Goal: Transaction & Acquisition: Purchase product/service

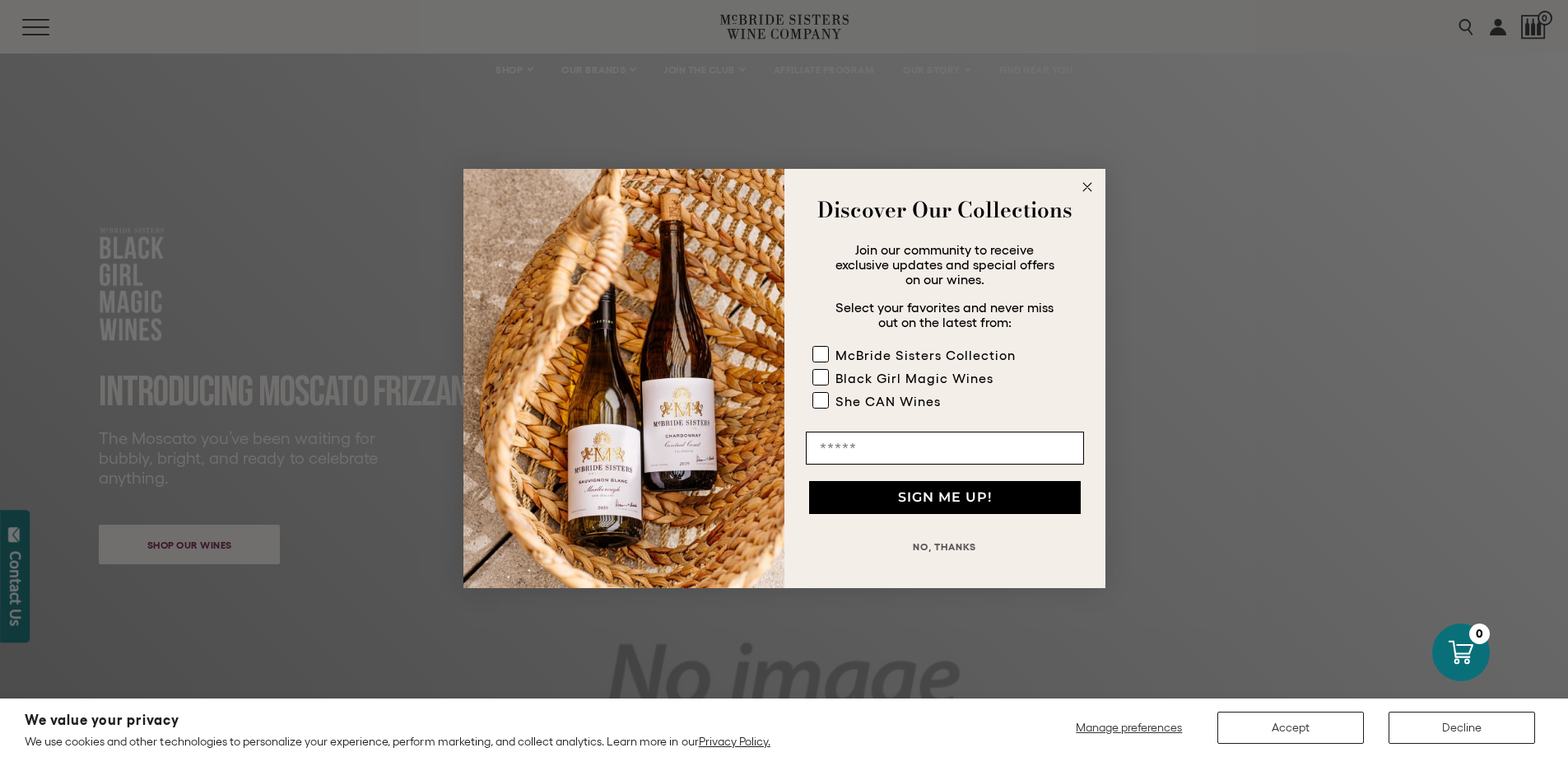
click at [1081, 188] on circle "Close dialog" at bounding box center [1087, 187] width 19 height 19
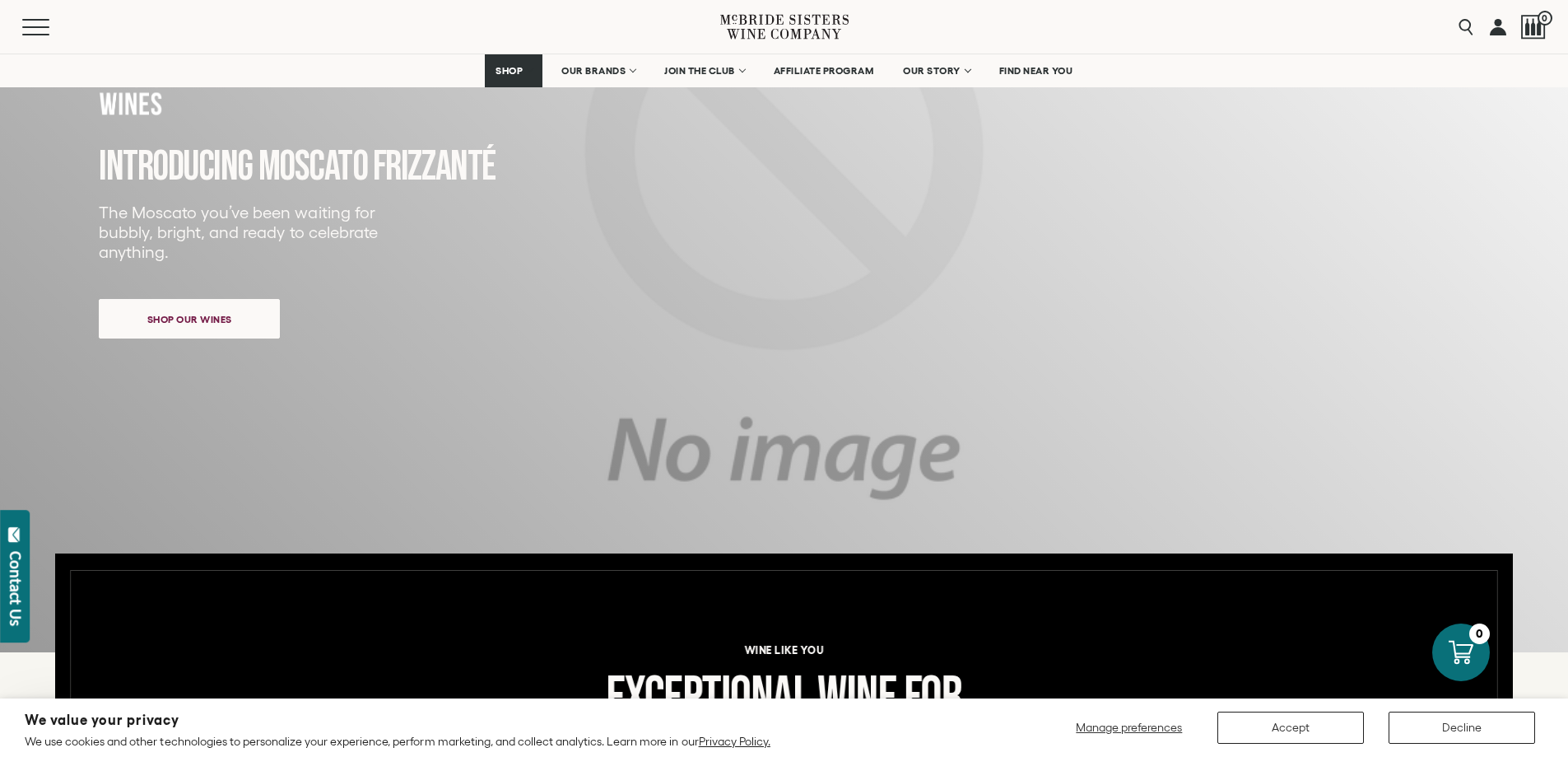
scroll to position [165, 0]
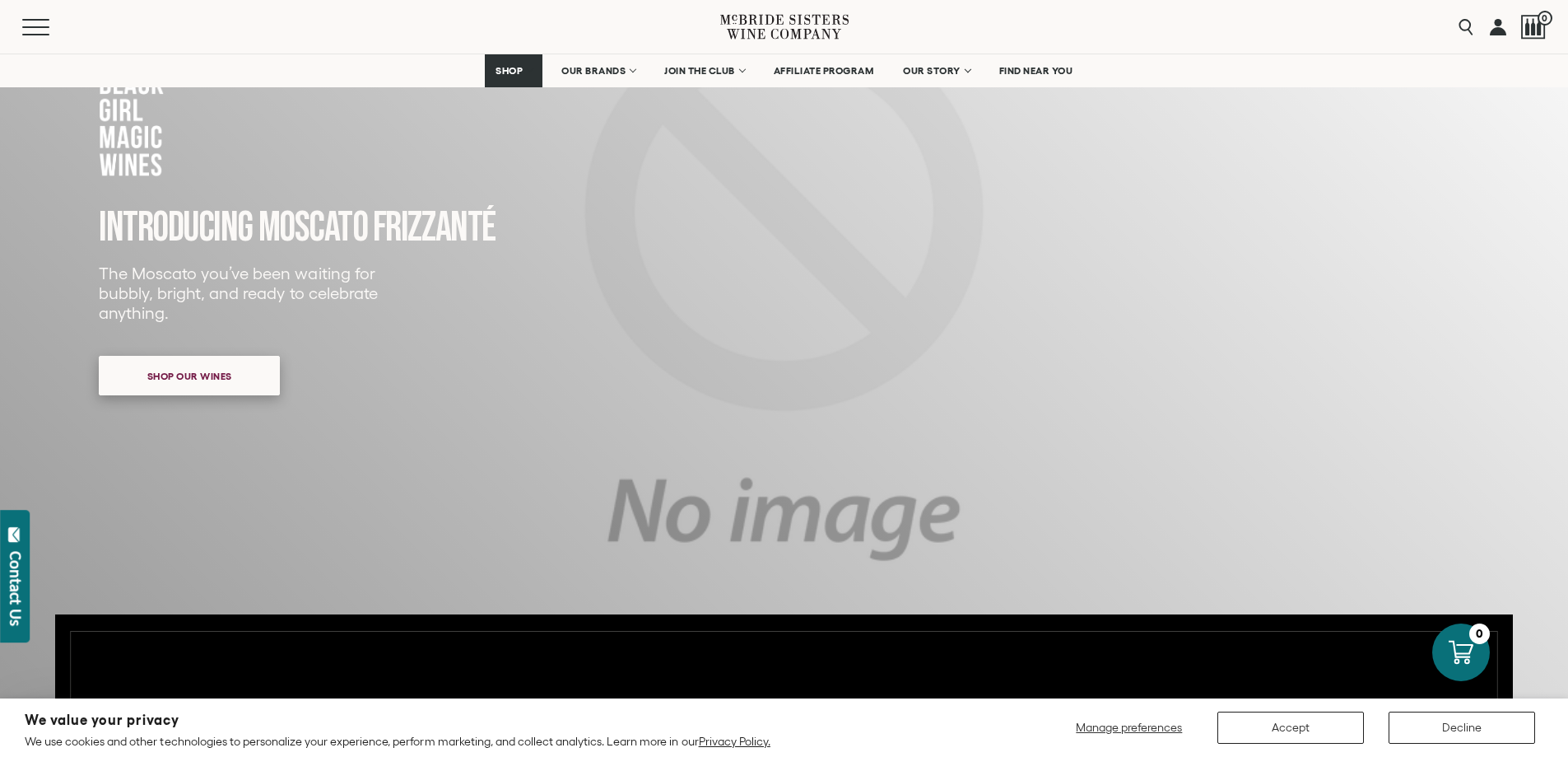
click at [164, 372] on span "Shop our wines" at bounding box center [190, 376] width 142 height 32
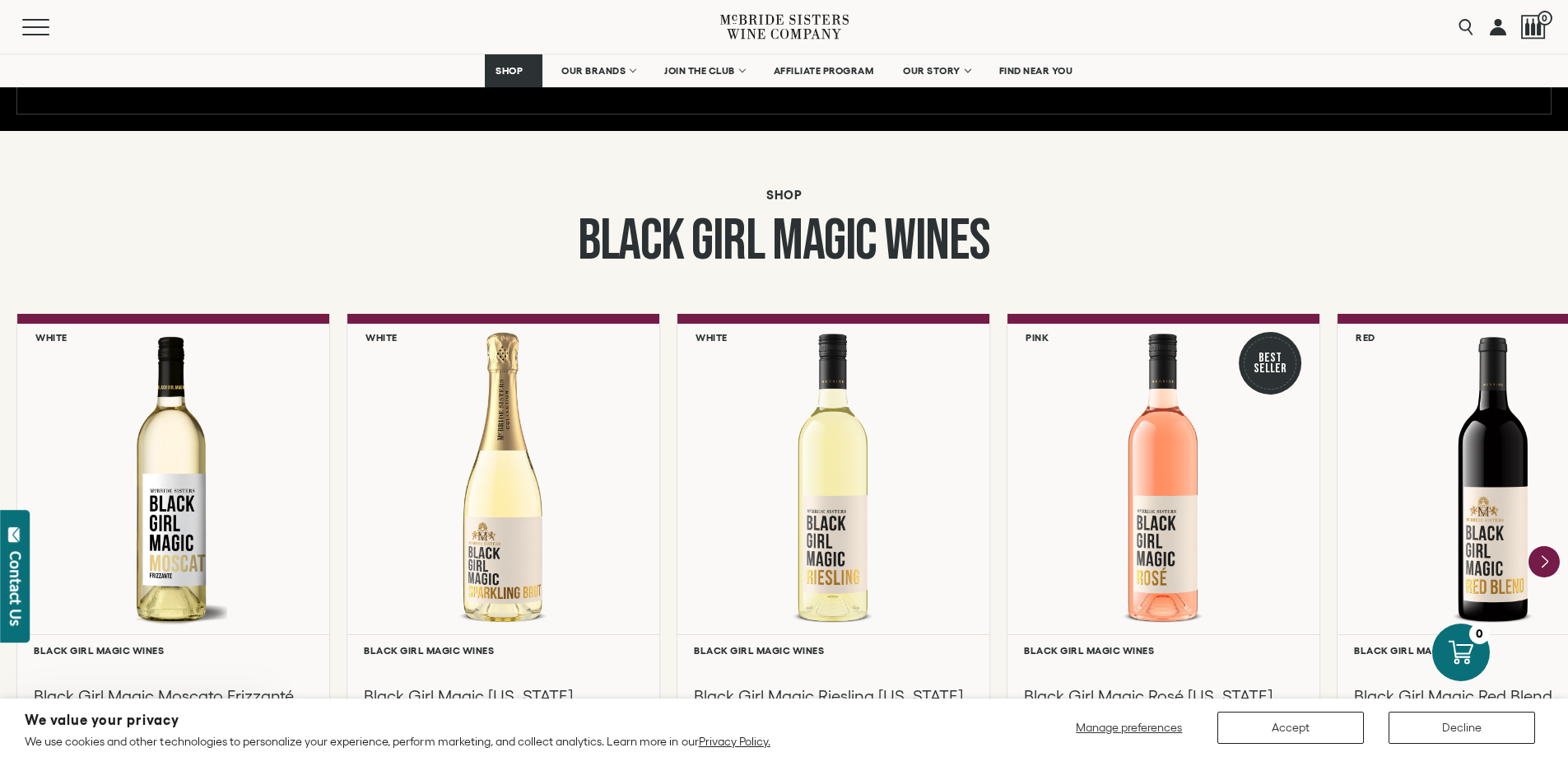
scroll to position [1281, 0]
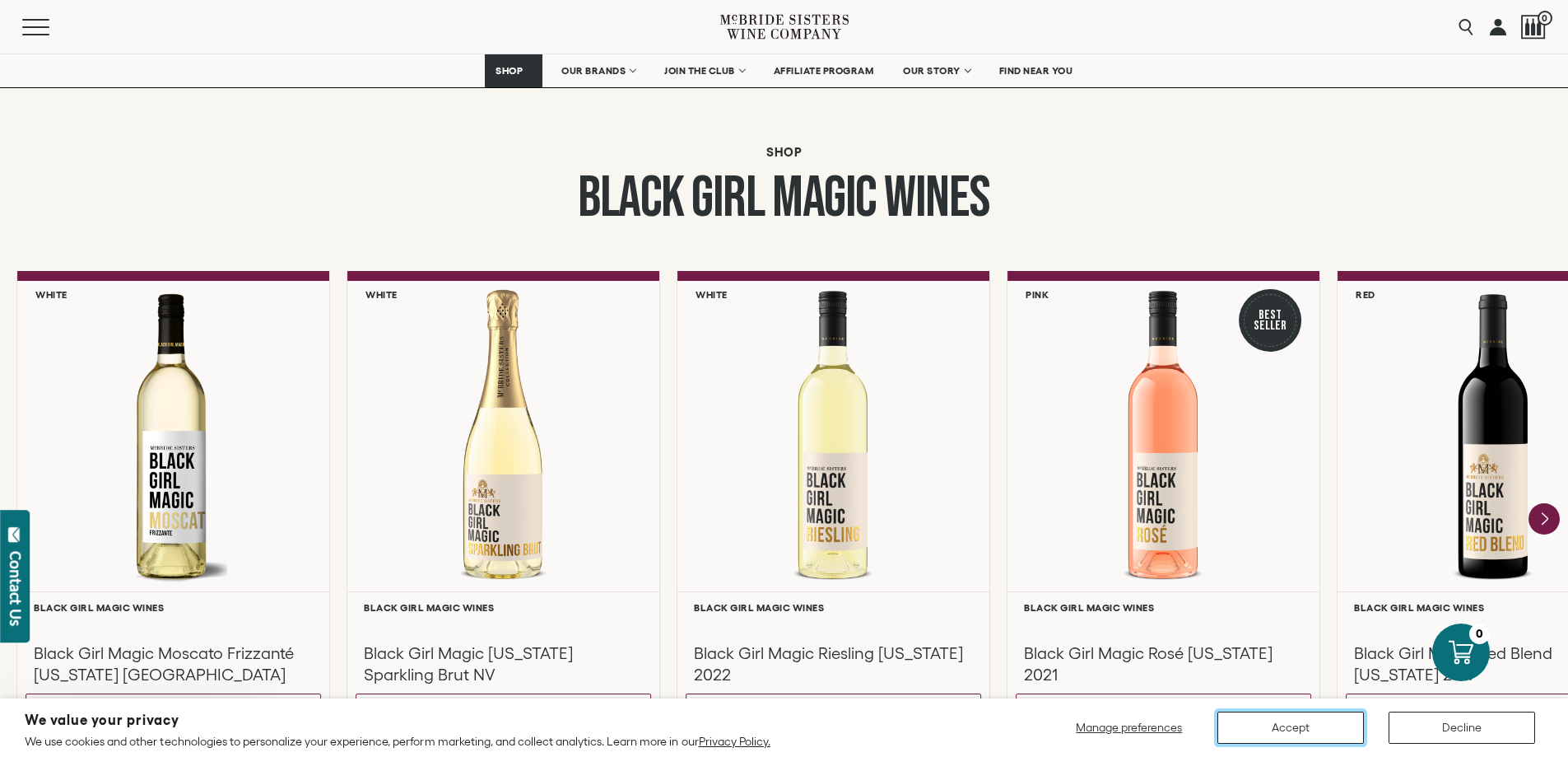
drag, startPoint x: 1296, startPoint y: 727, endPoint x: 1290, endPoint y: 709, distance: 19.0
click at [1295, 727] on button "Accept" at bounding box center [1291, 727] width 146 height 32
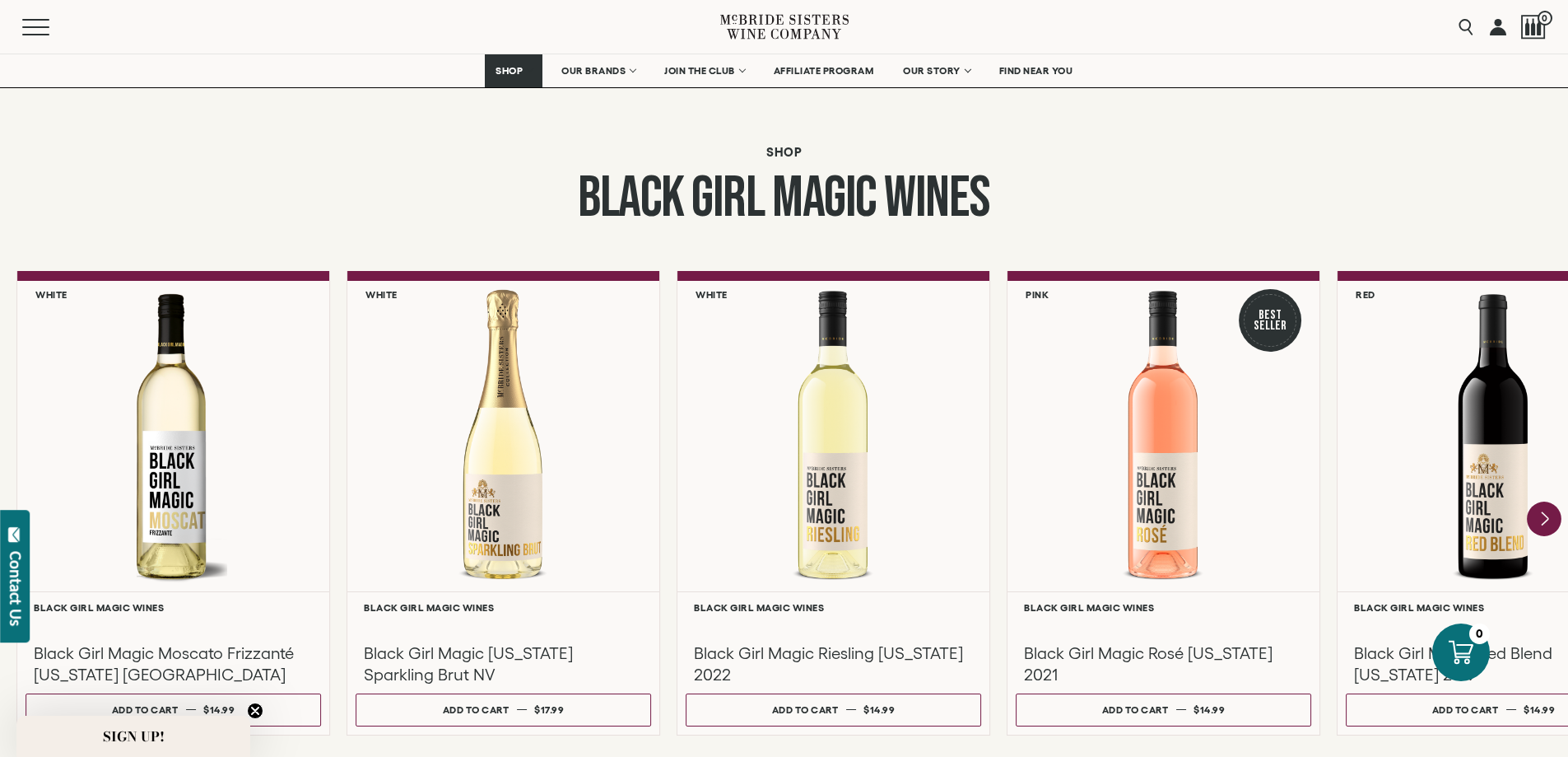
click at [1548, 514] on icon "Next" at bounding box center [1545, 519] width 35 height 35
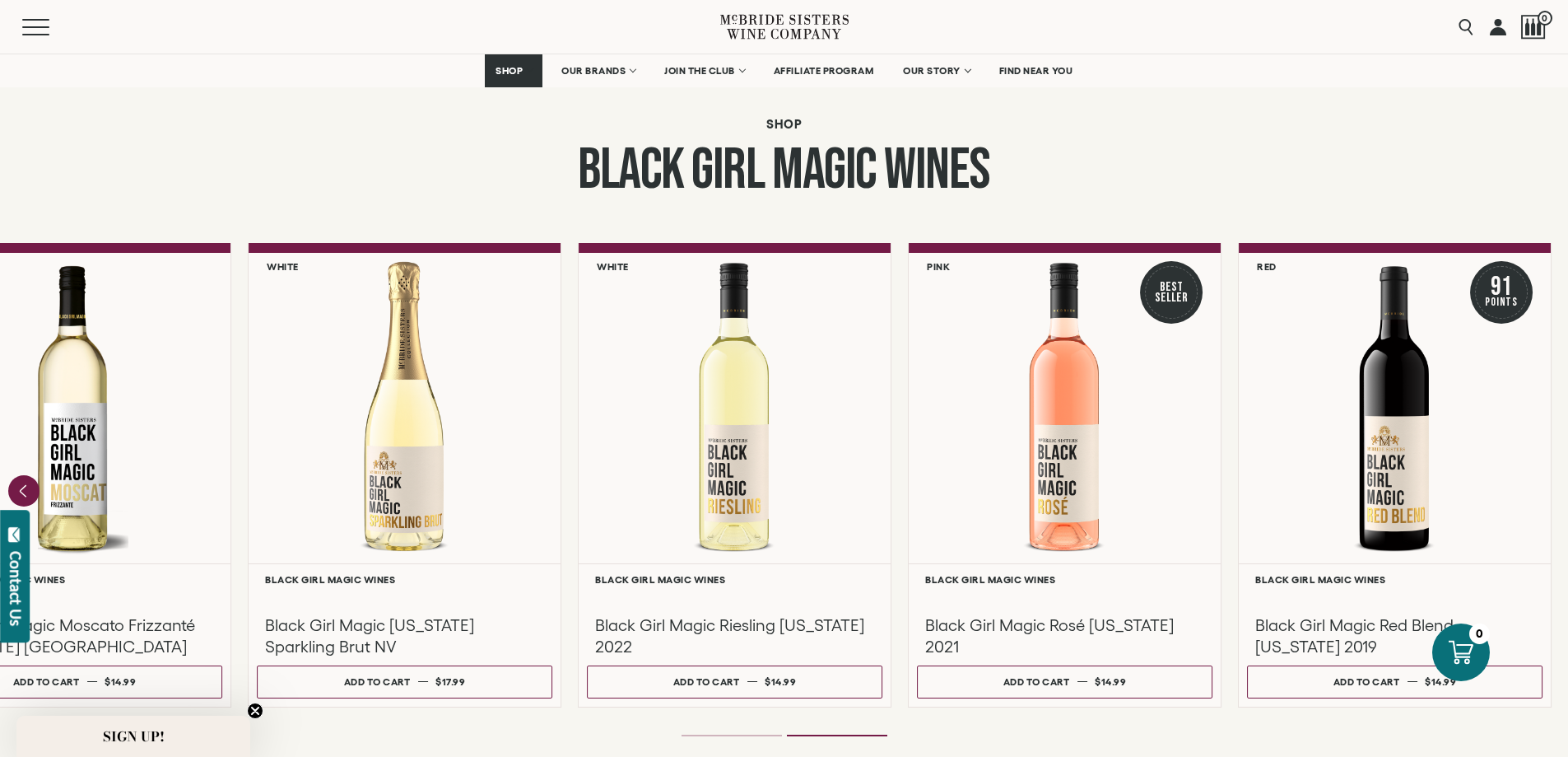
scroll to position [1446, 0]
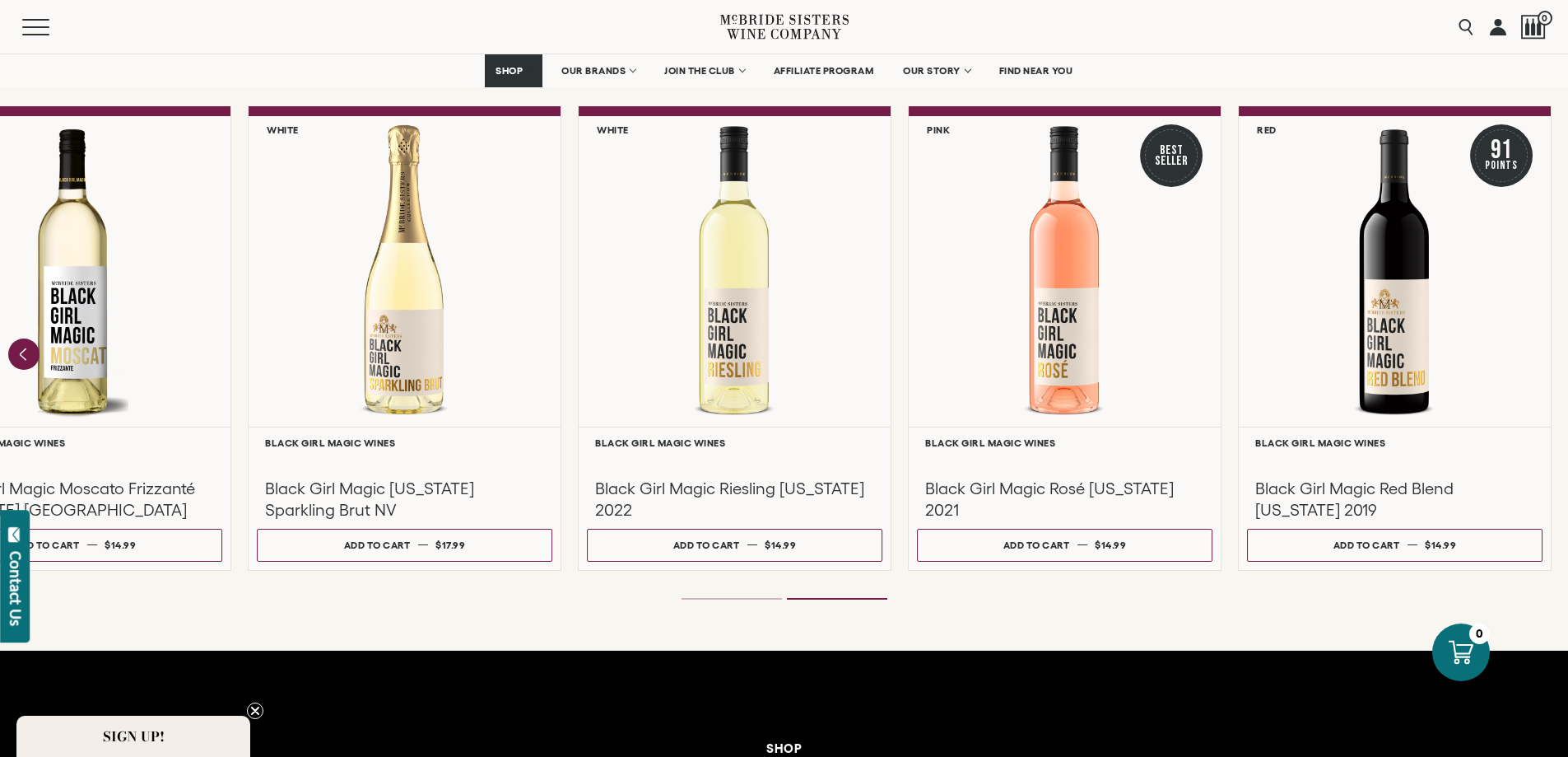
click at [724, 601] on ol at bounding box center [784, 599] width 659 height 7
click at [740, 598] on li "Page dot 1" at bounding box center [731, 599] width 101 height 2
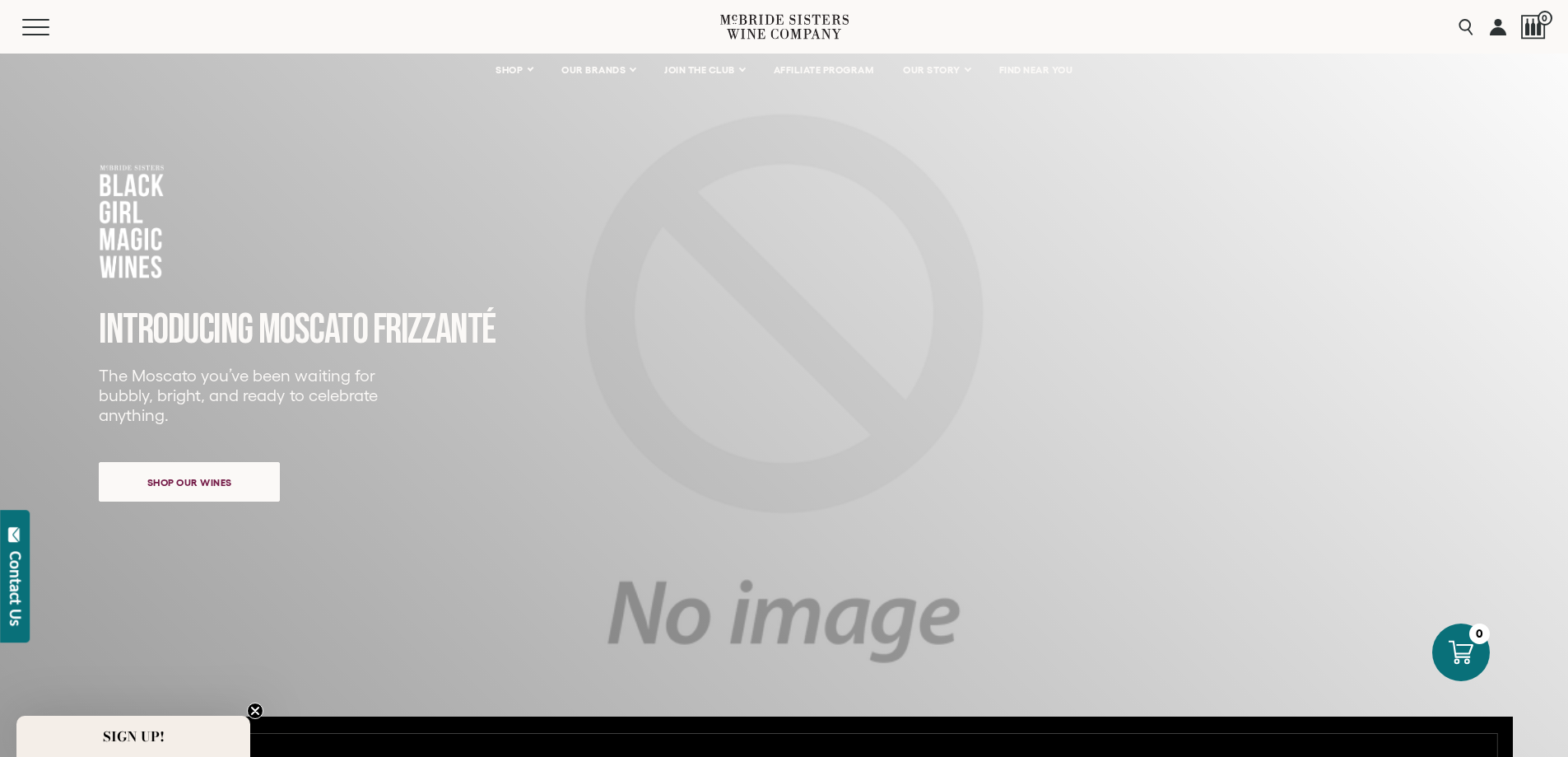
scroll to position [0, 0]
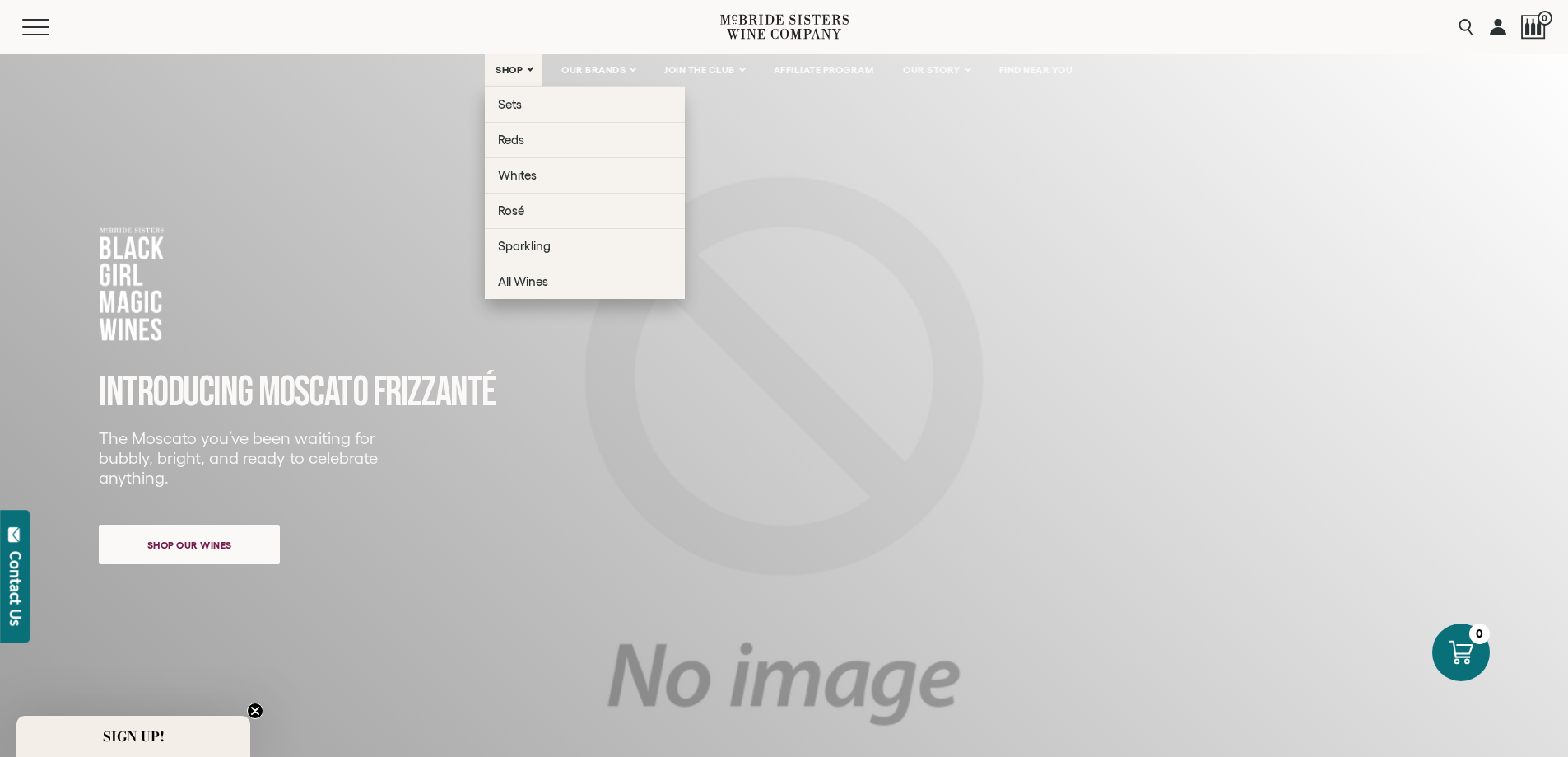
click at [507, 65] on span "SHOP" at bounding box center [510, 70] width 28 height 12
click at [509, 97] on span "Sets" at bounding box center [510, 104] width 24 height 14
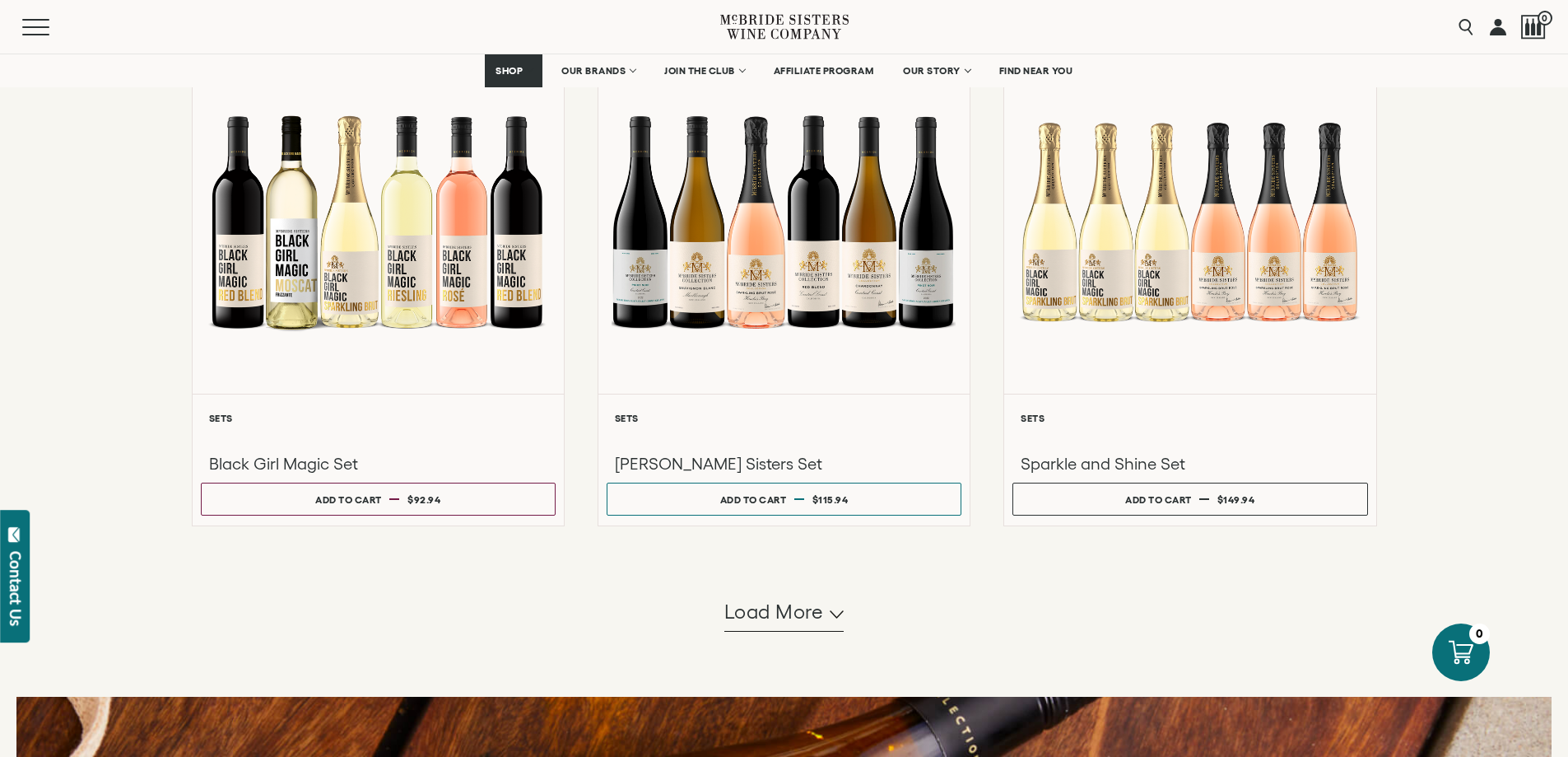
scroll to position [1318, 0]
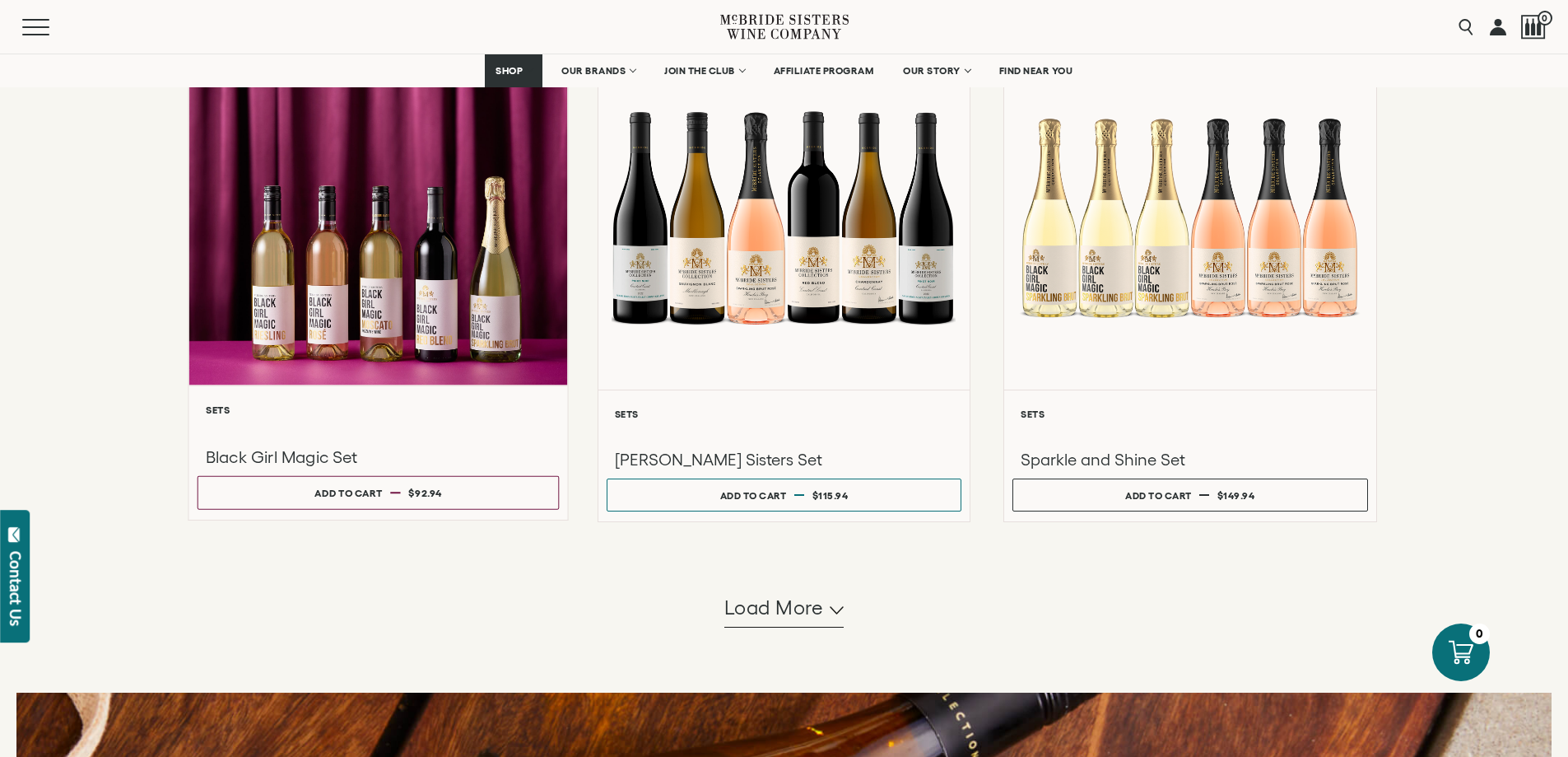
click at [370, 402] on div "**********" at bounding box center [378, 452] width 378 height 134
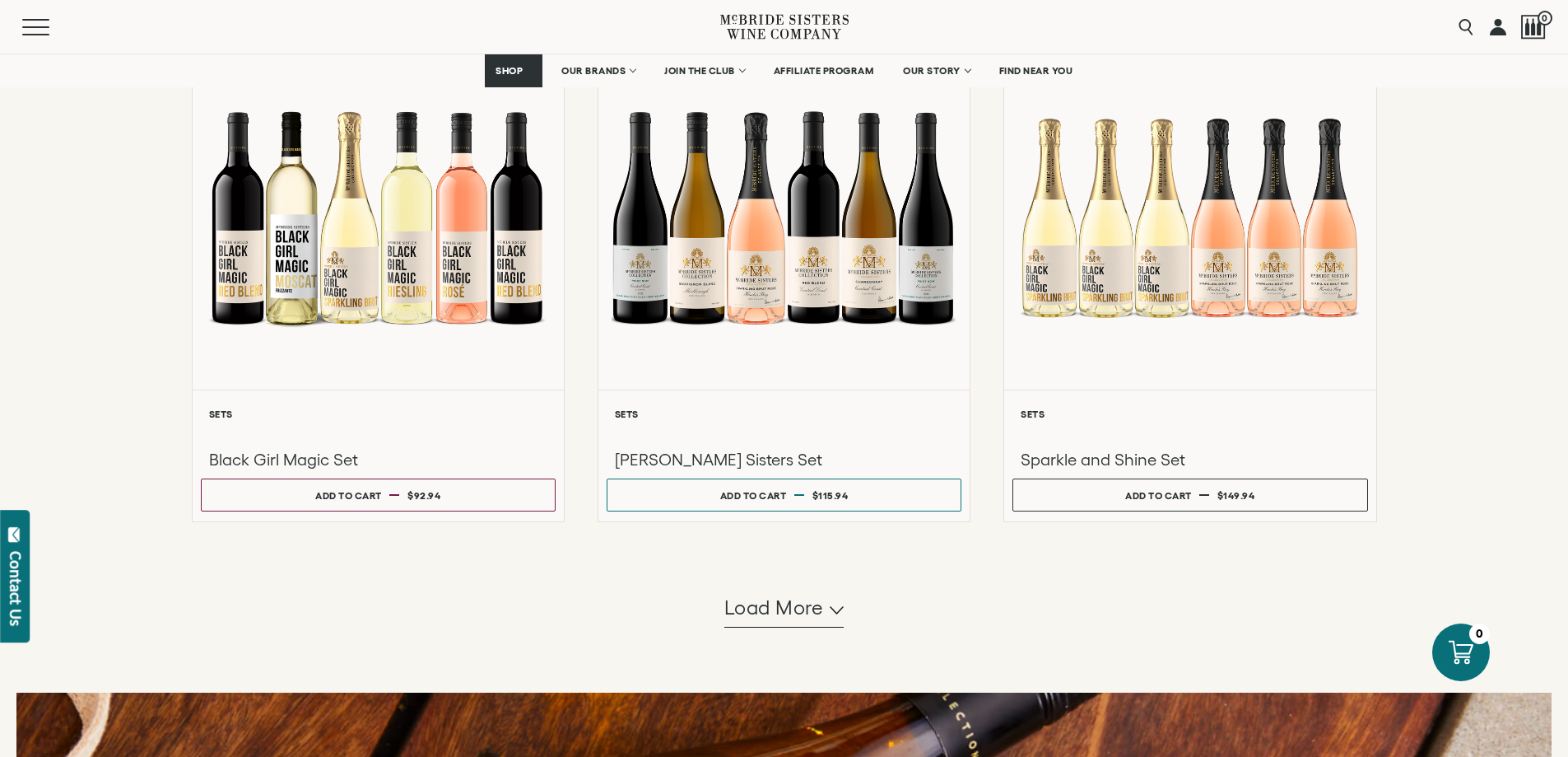
scroll to position [1482, 0]
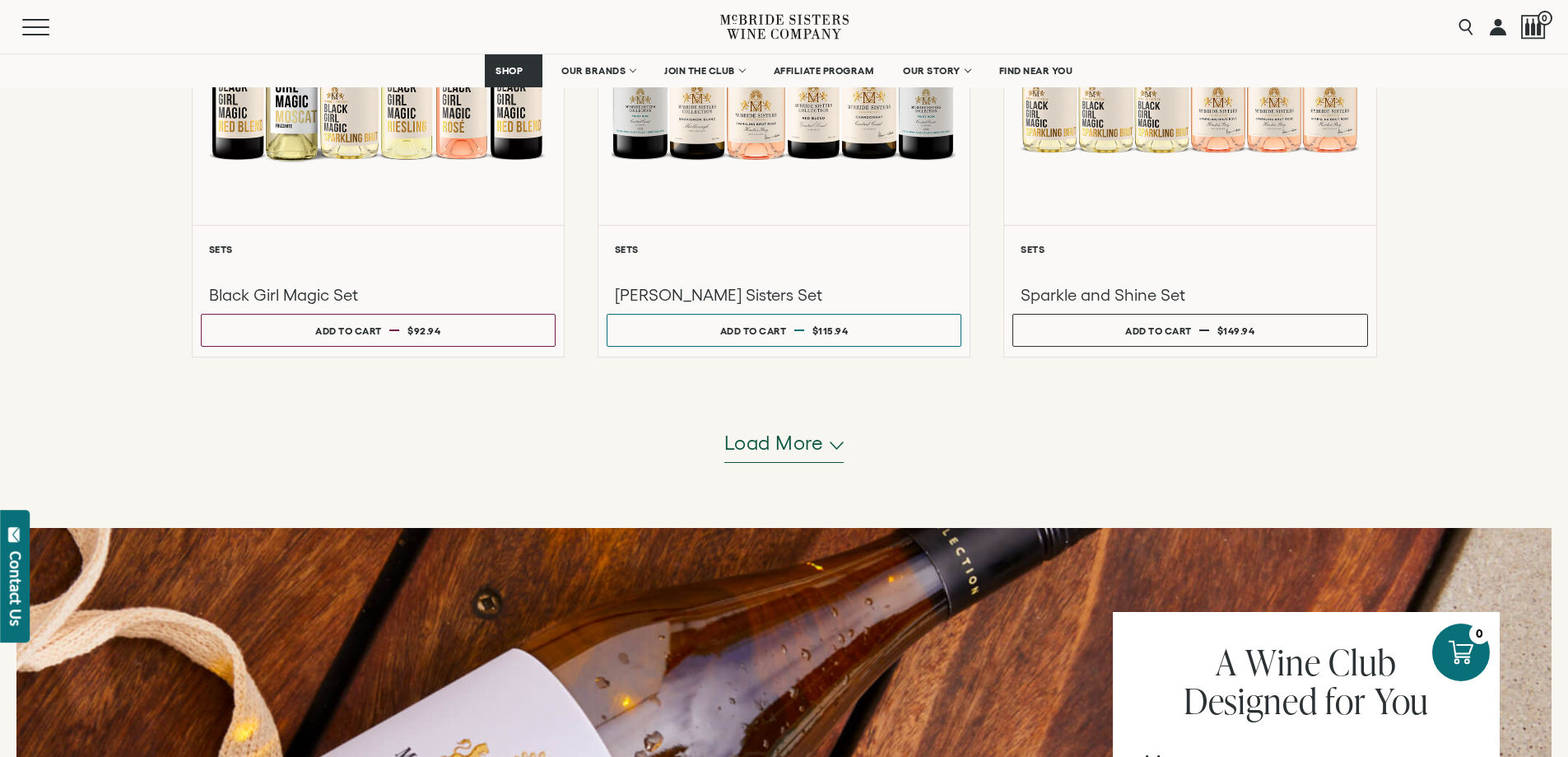
click at [772, 452] on span "Load more" at bounding box center [774, 443] width 100 height 28
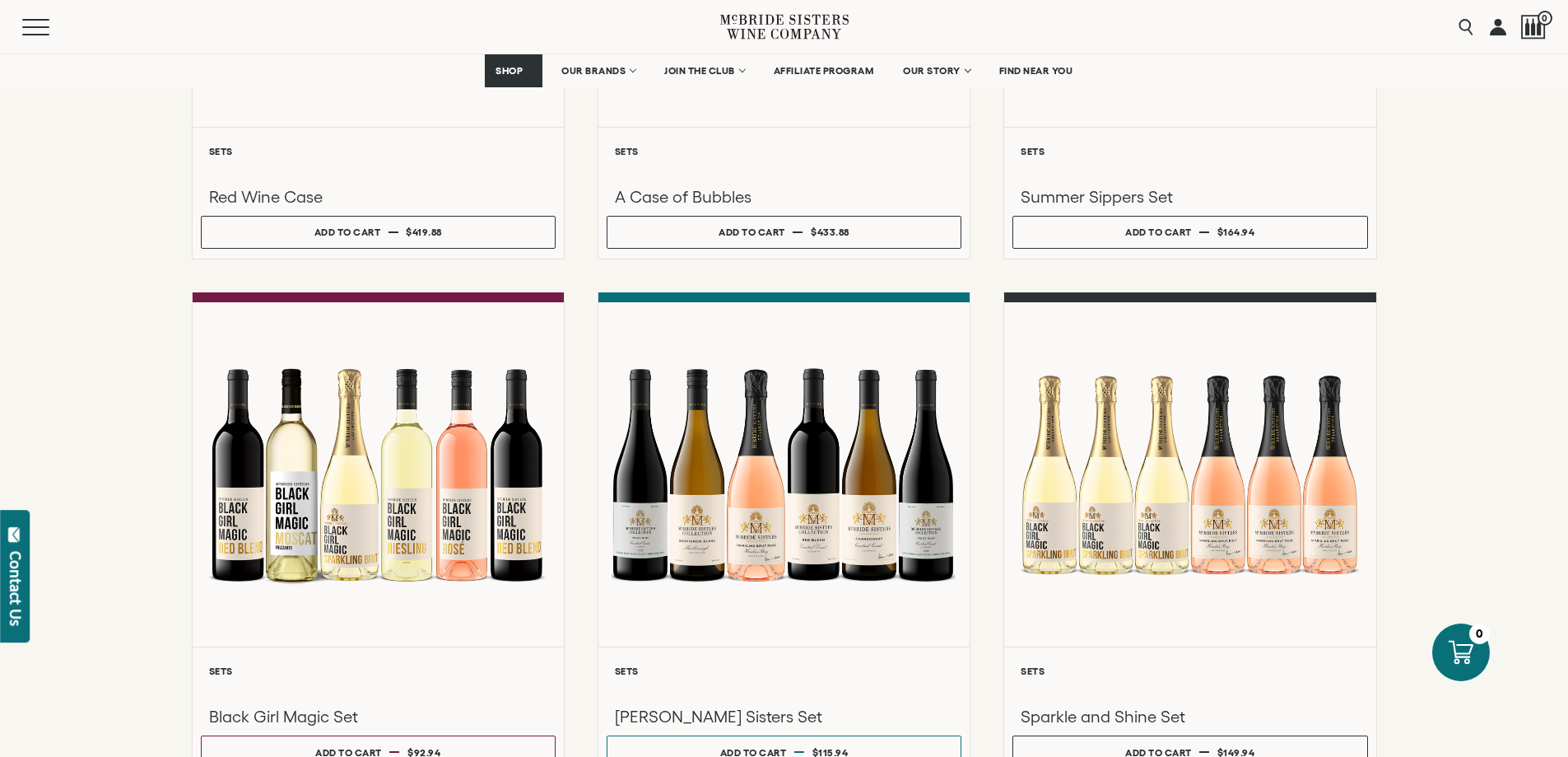
scroll to position [1235, 0]
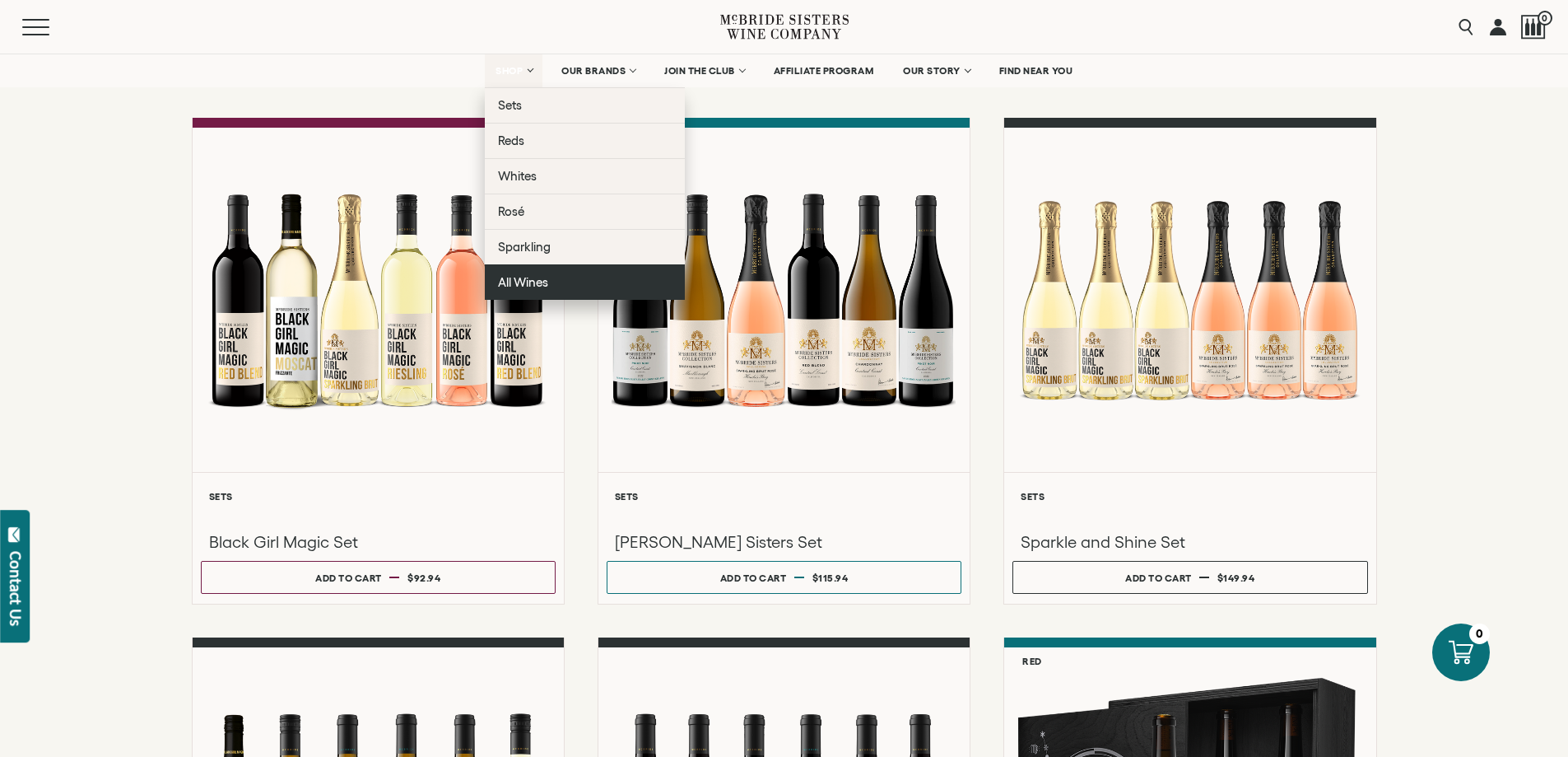
click at [522, 286] on span "All Wines" at bounding box center [523, 282] width 50 height 14
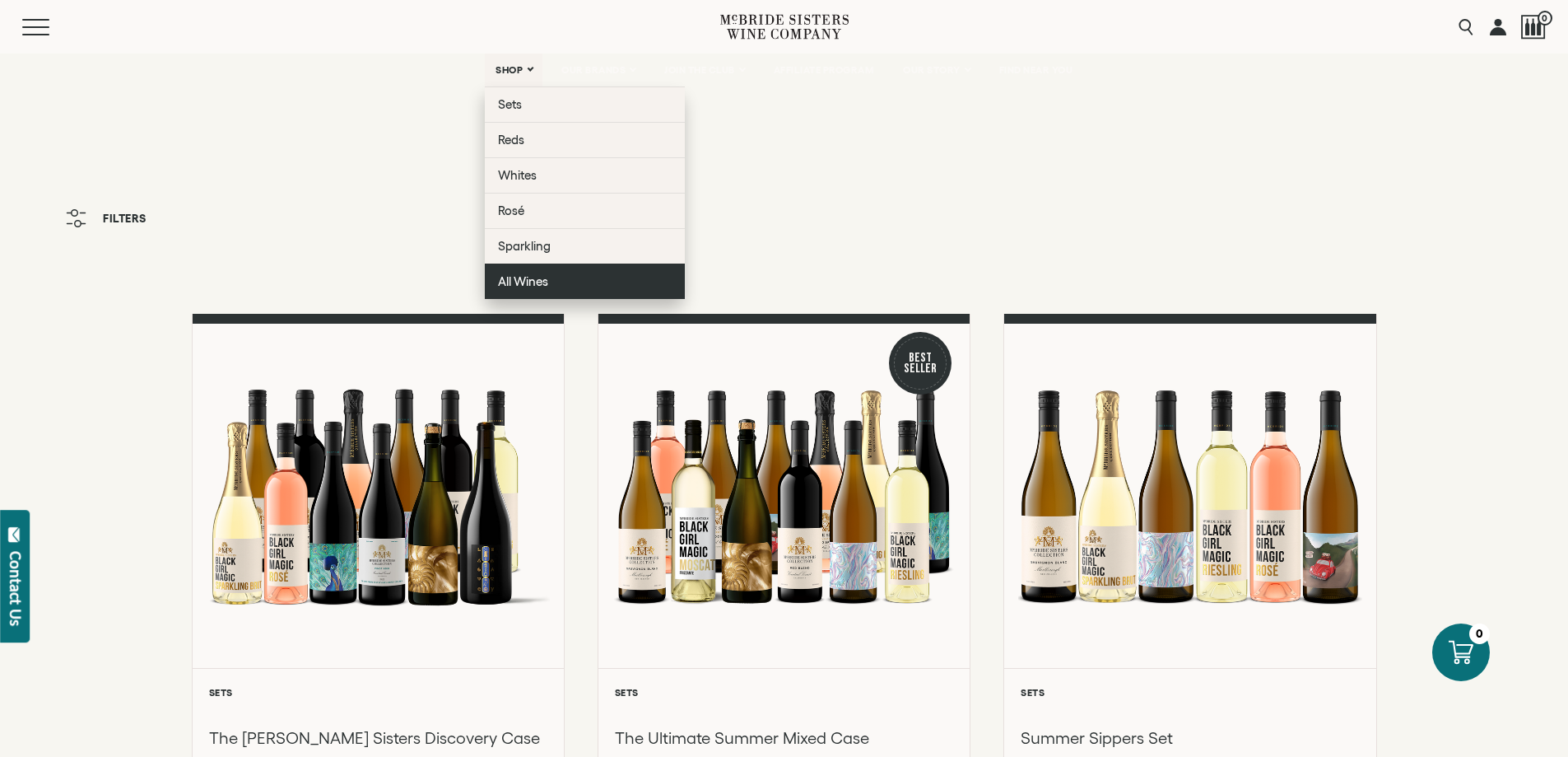
click at [528, 276] on span "All Wines" at bounding box center [523, 281] width 50 height 14
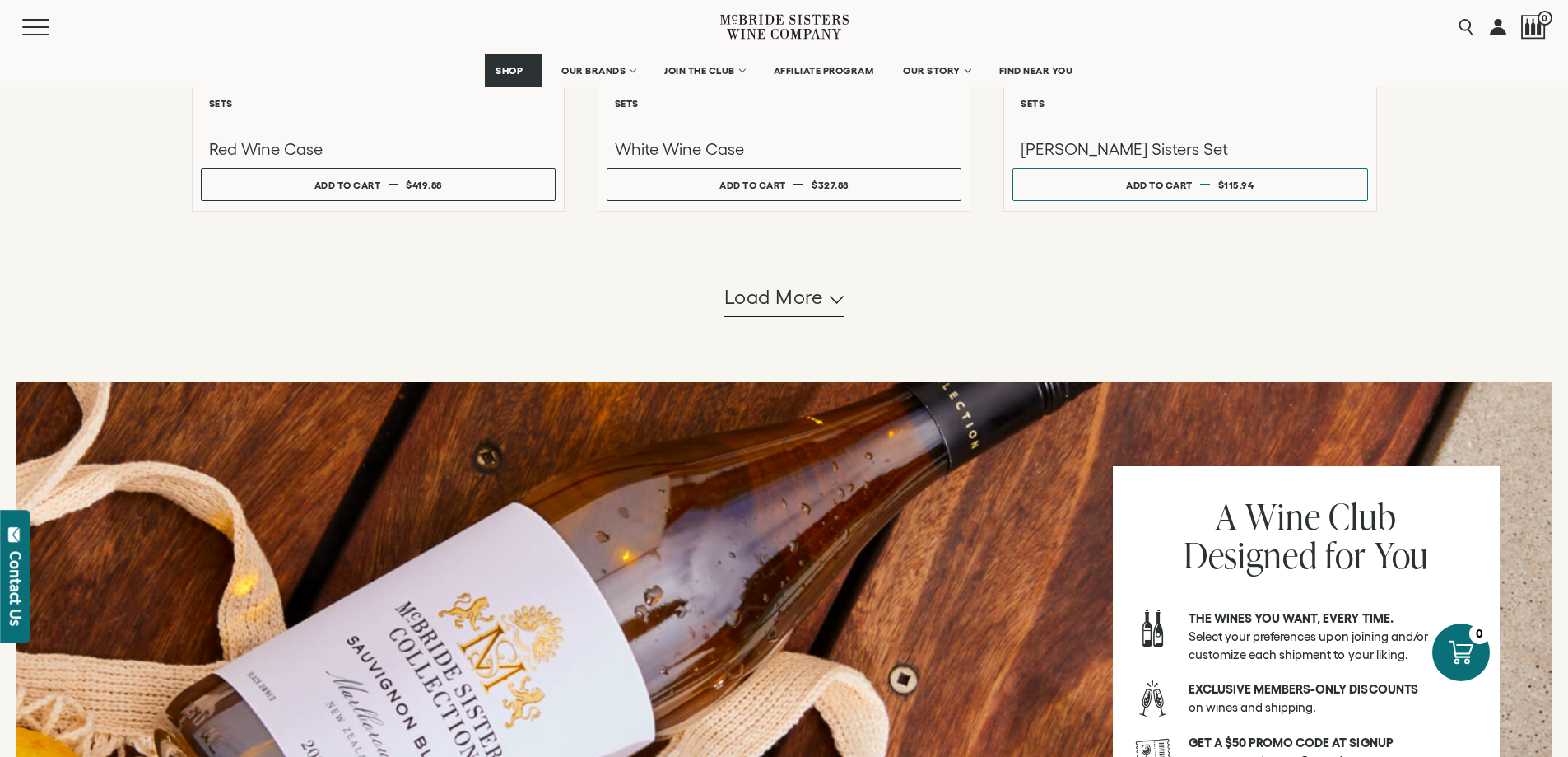
scroll to position [1729, 0]
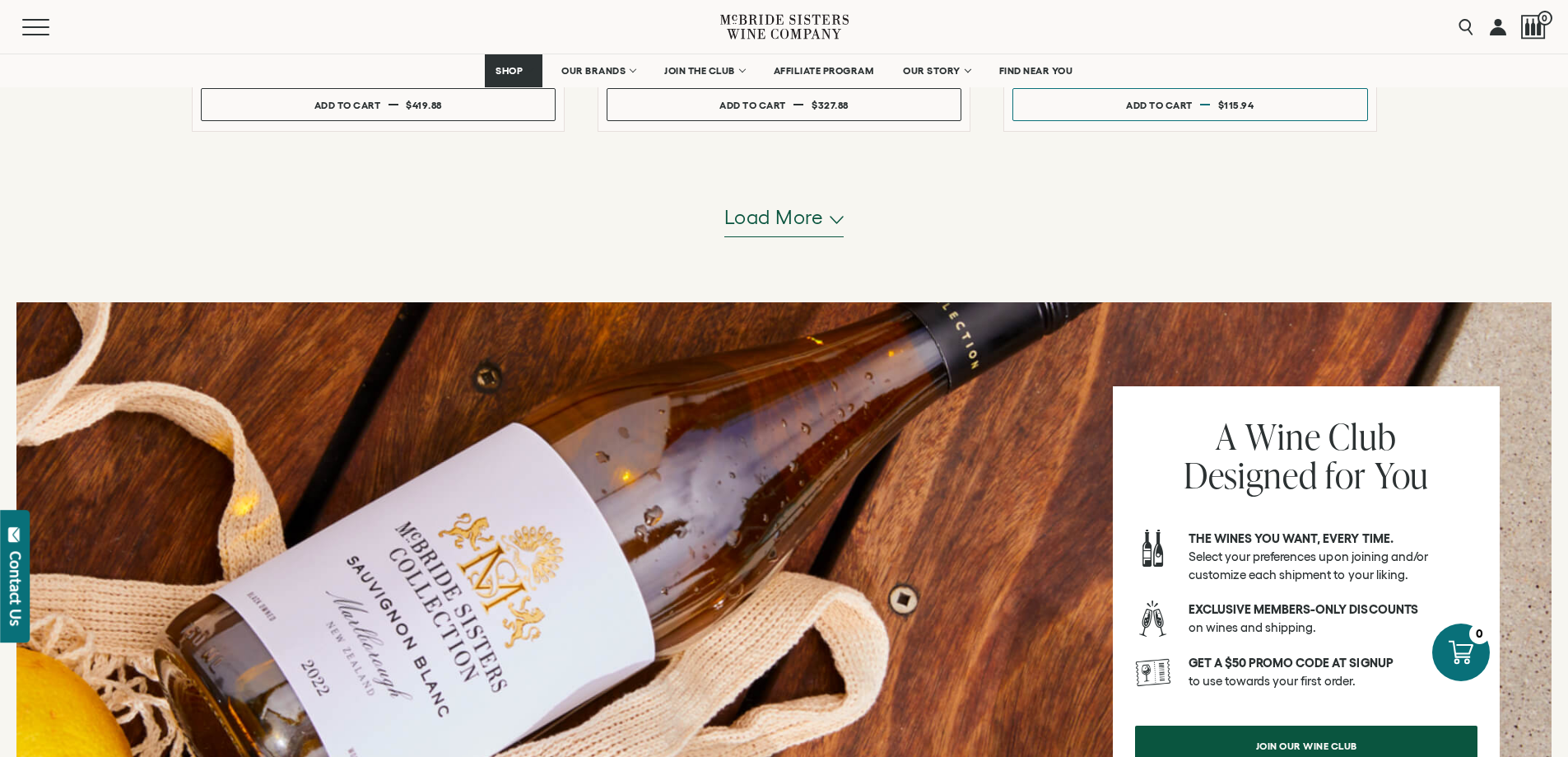
click at [798, 220] on span "Load more" at bounding box center [774, 217] width 100 height 28
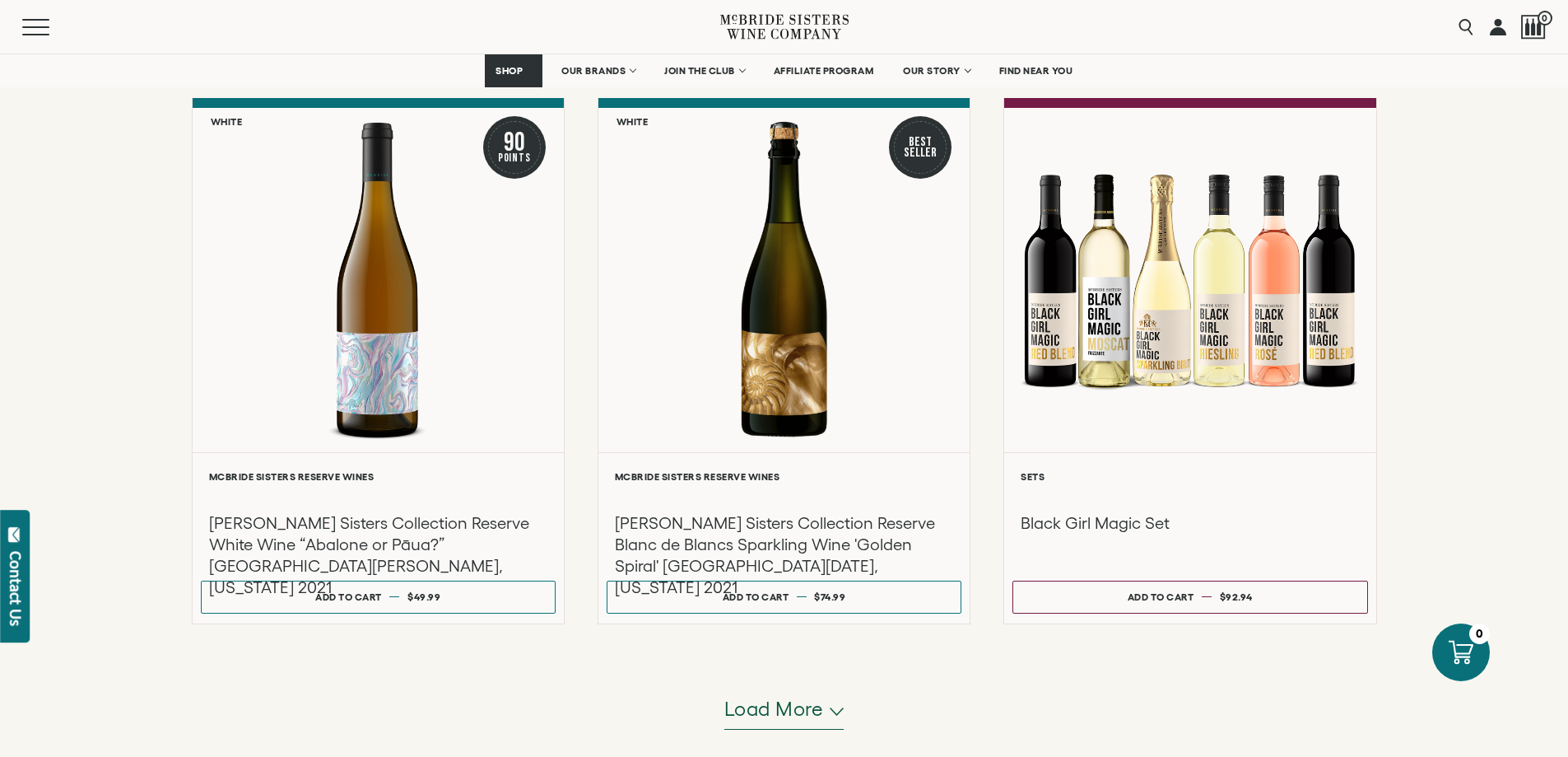
scroll to position [2964, 0]
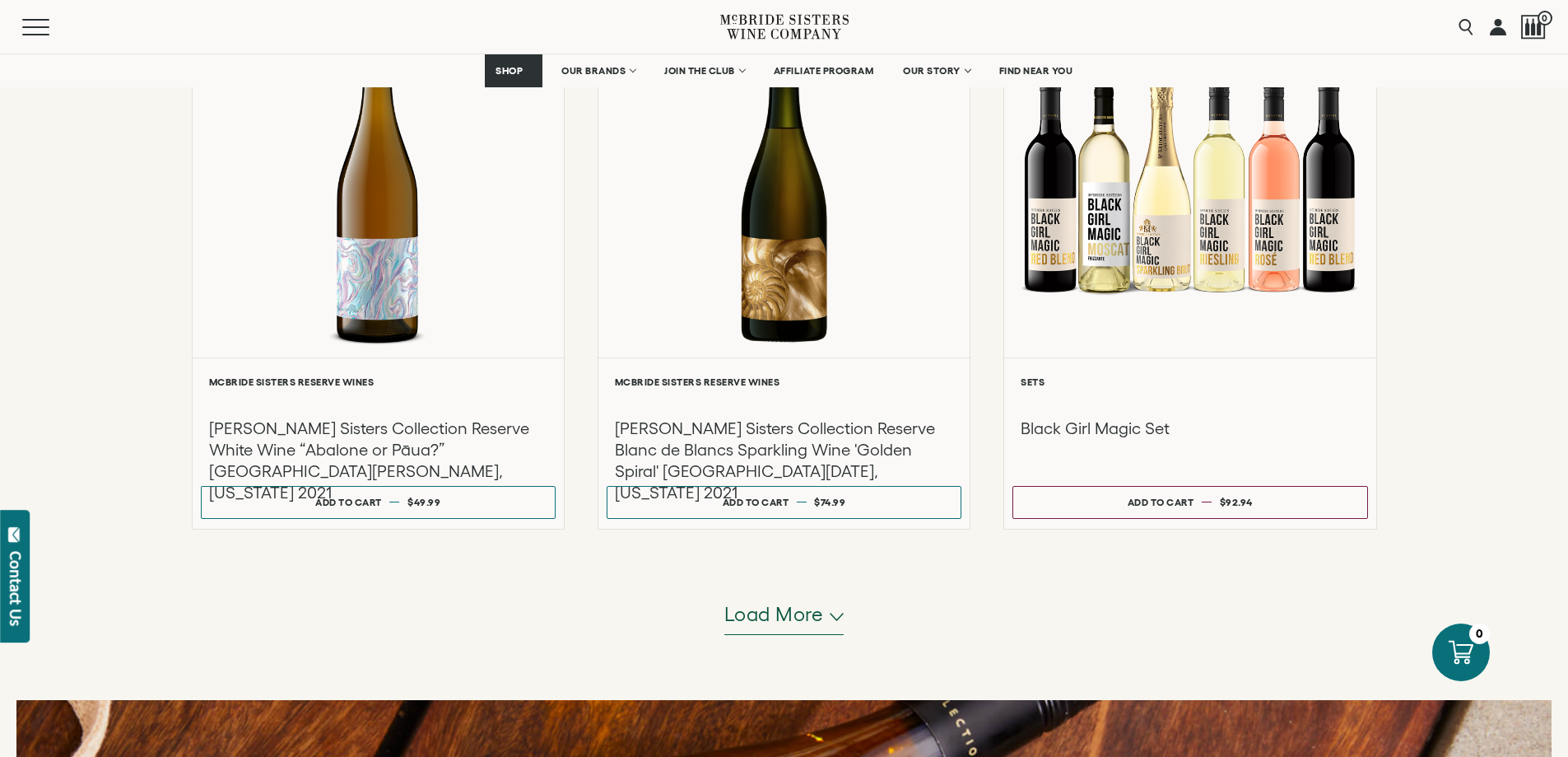
click at [785, 622] on span "Load more" at bounding box center [774, 615] width 100 height 28
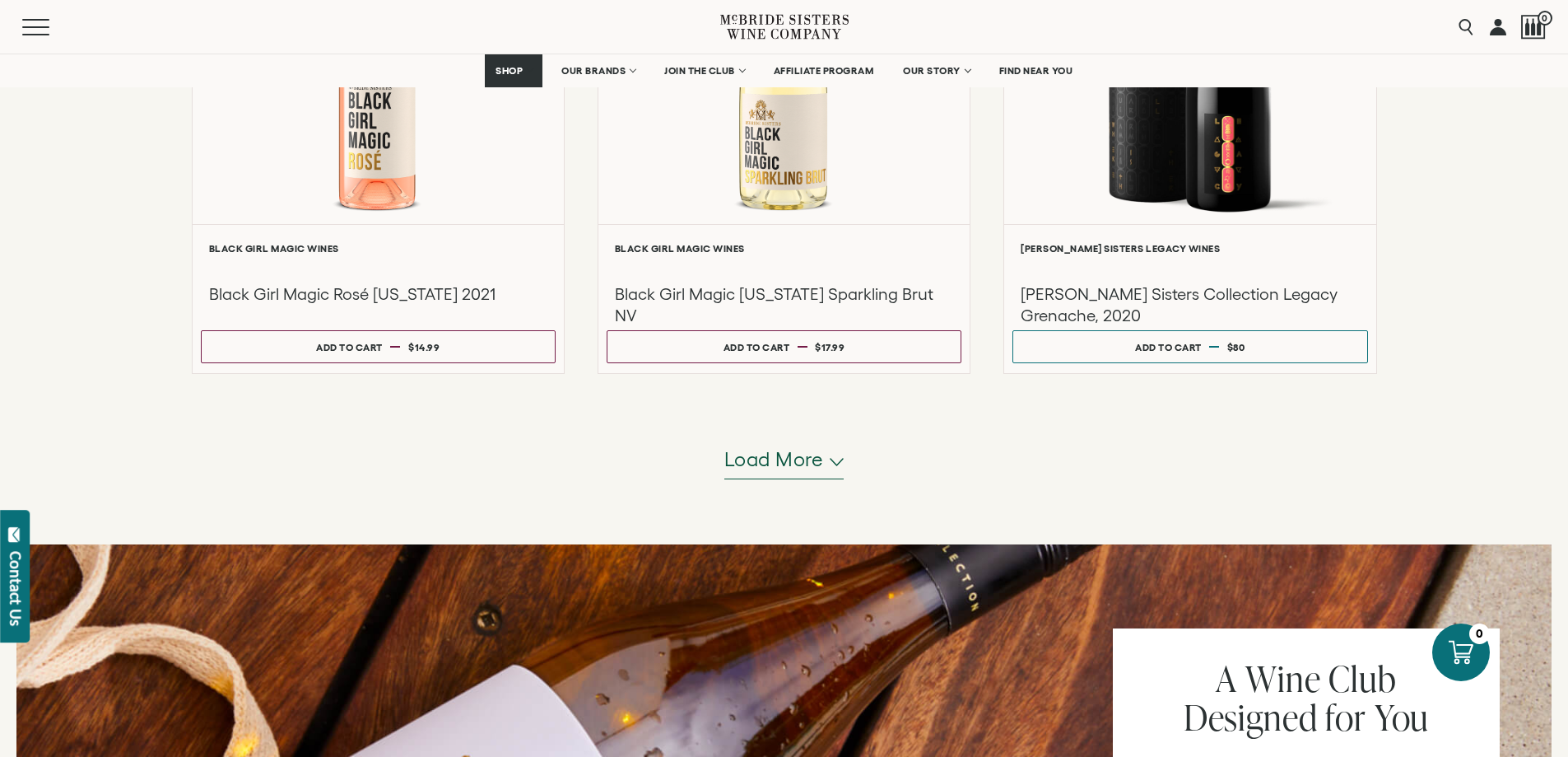
scroll to position [4775, 0]
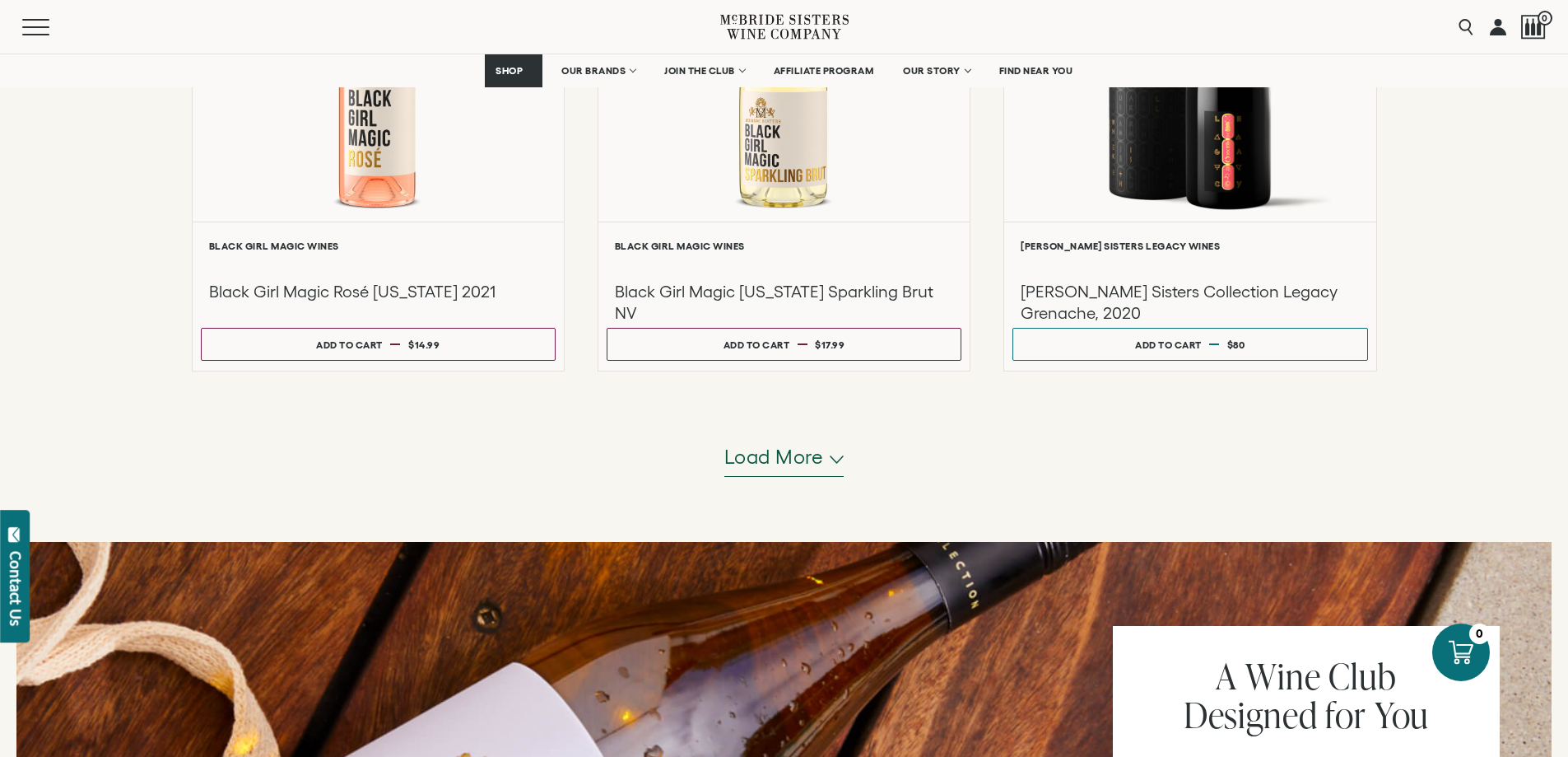
click at [790, 463] on span "Load more" at bounding box center [774, 457] width 100 height 28
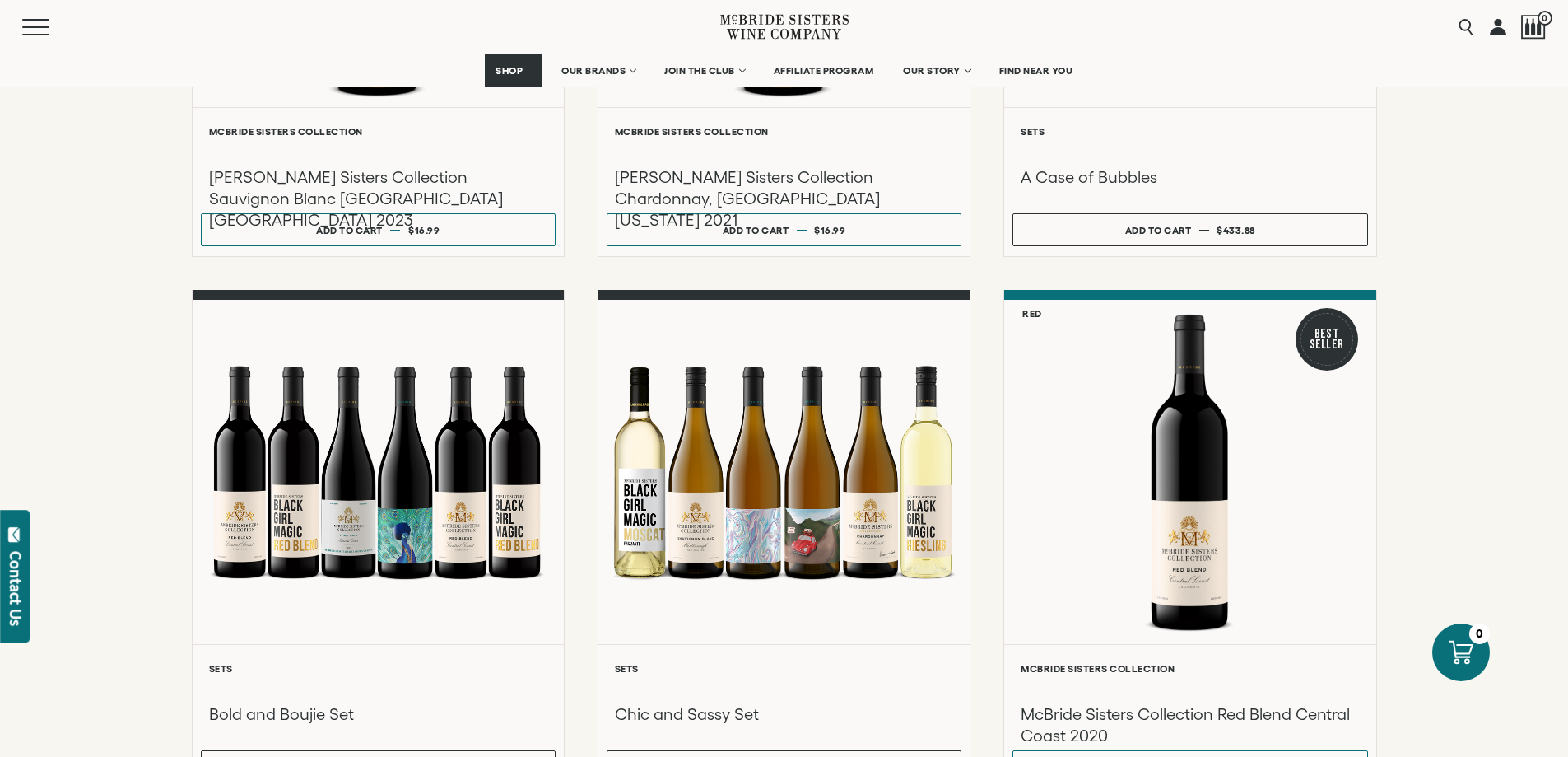
scroll to position [1729, 0]
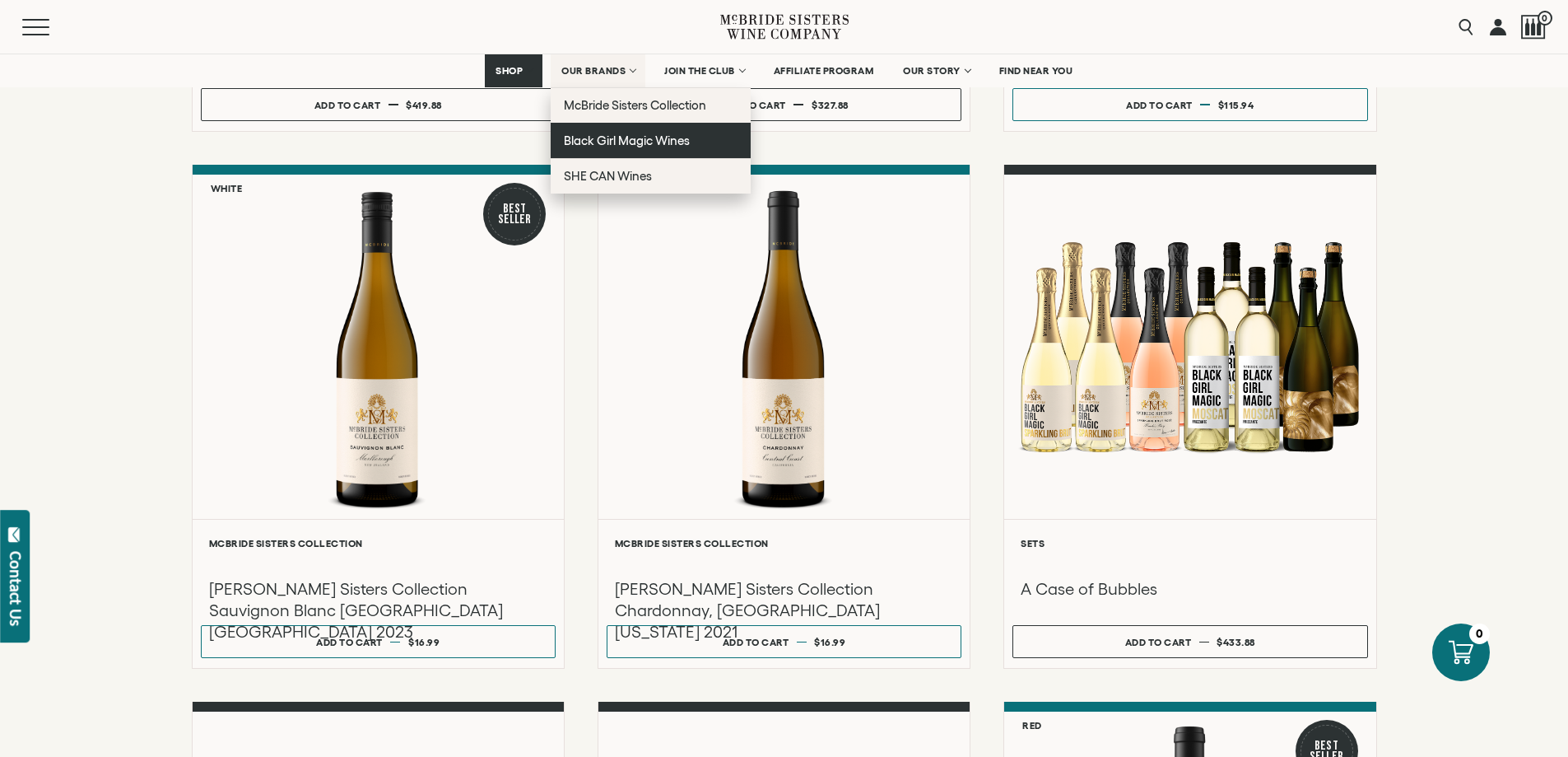
click at [601, 150] on link "Black Girl Magic Wines" at bounding box center [650, 140] width 200 height 36
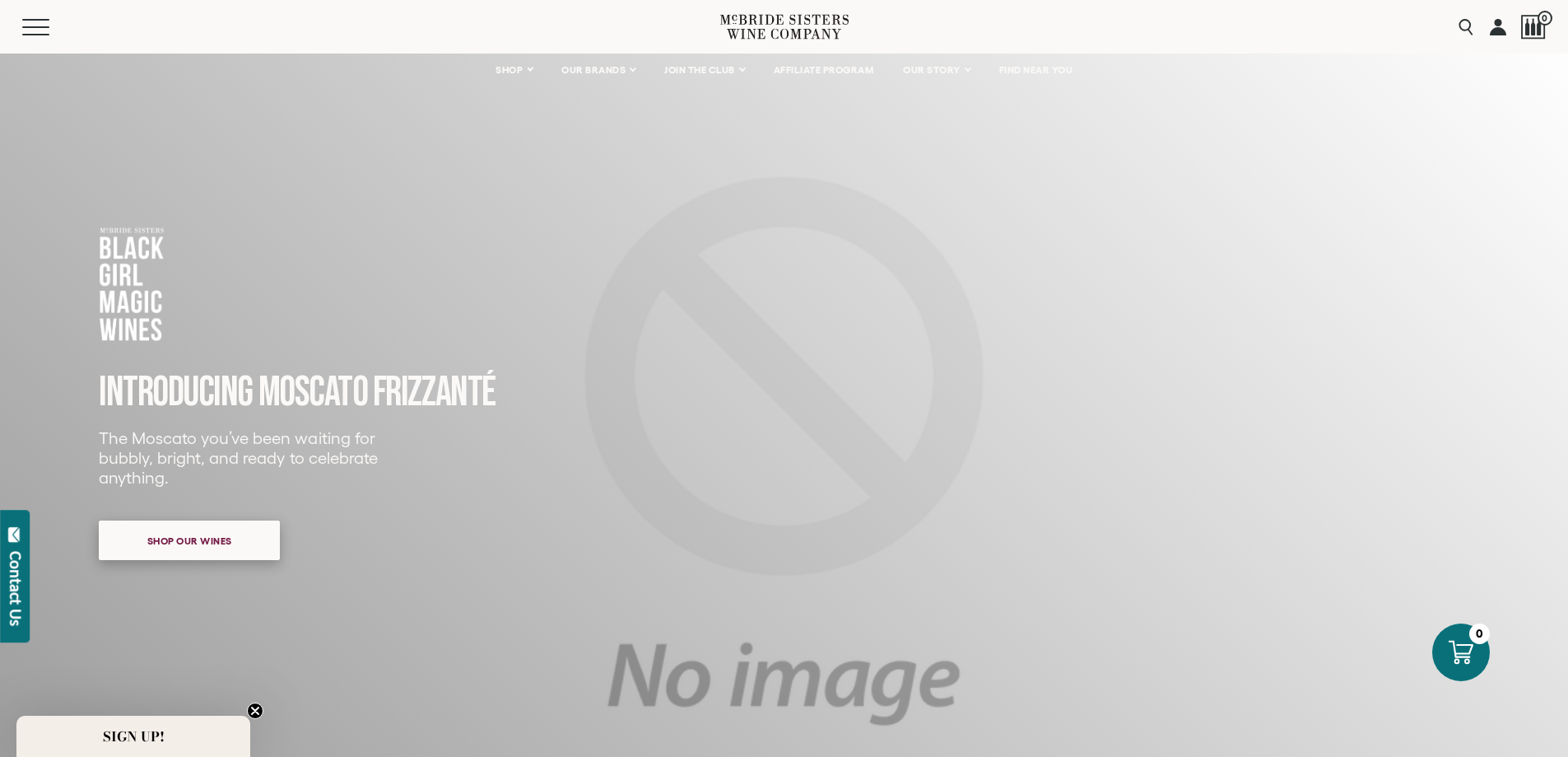
click at [156, 538] on span "Shop our wines" at bounding box center [190, 540] width 142 height 32
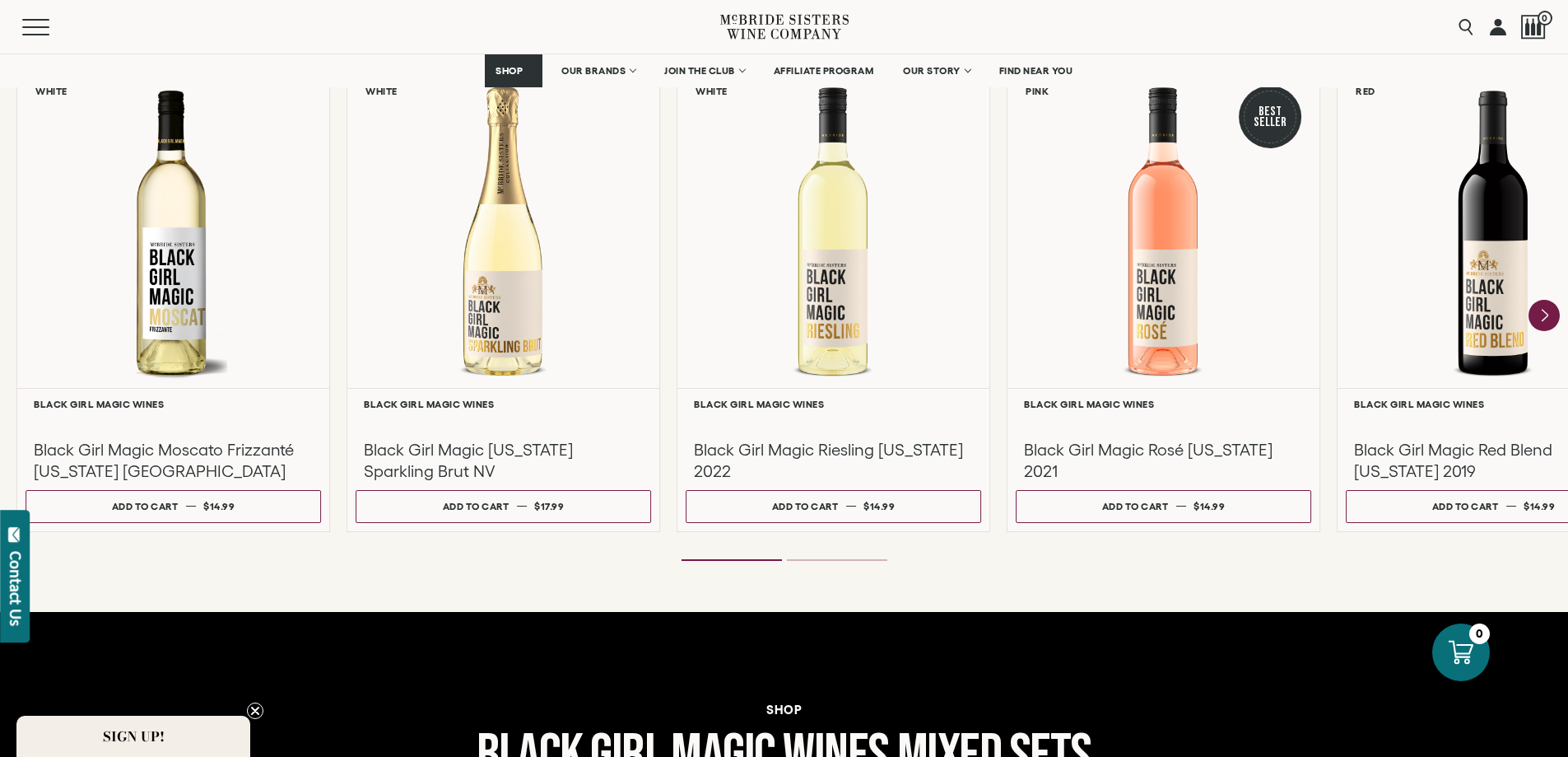
scroll to position [1364, 0]
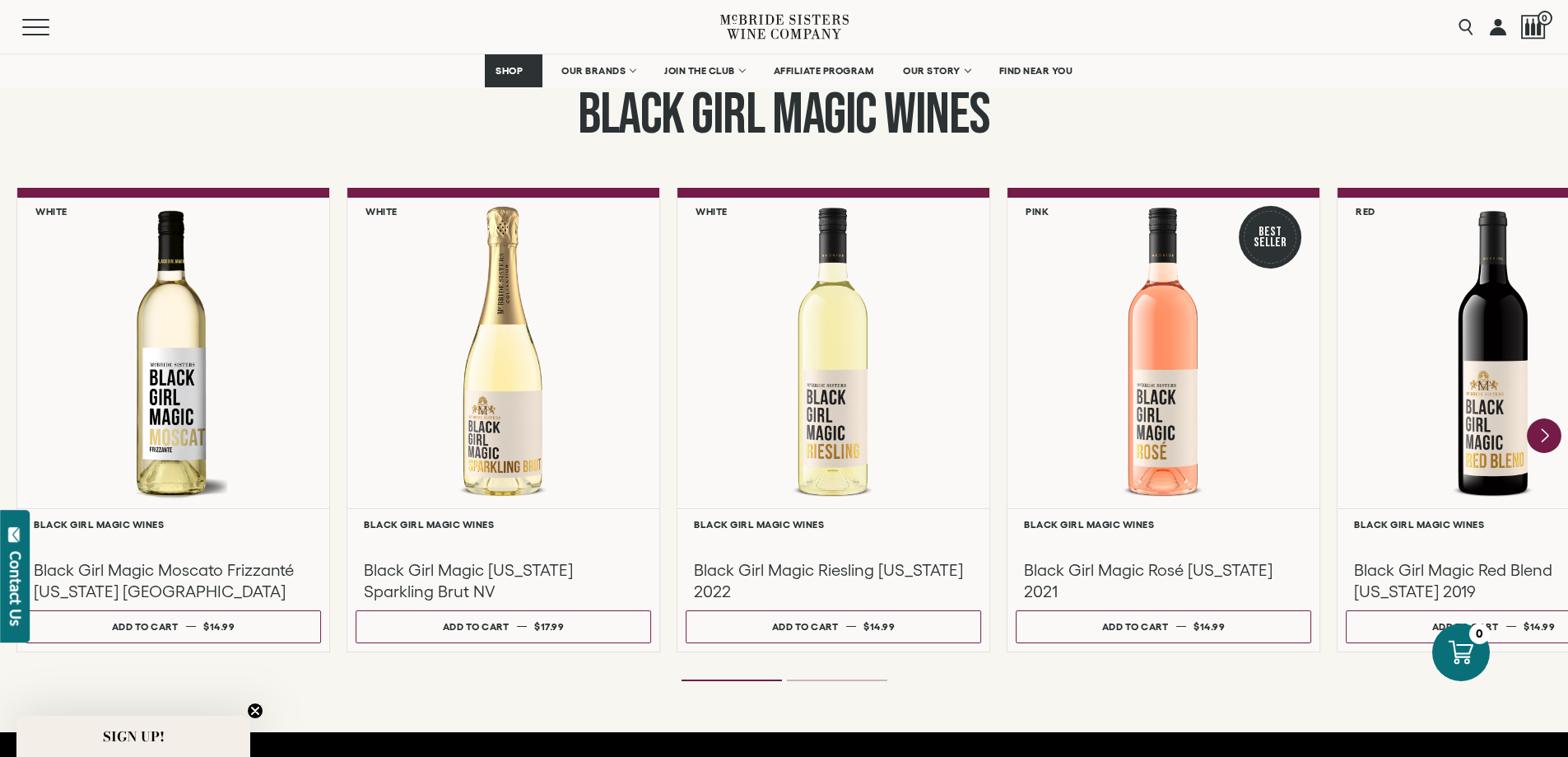
click at [1547, 431] on icon "Next" at bounding box center [1545, 436] width 35 height 35
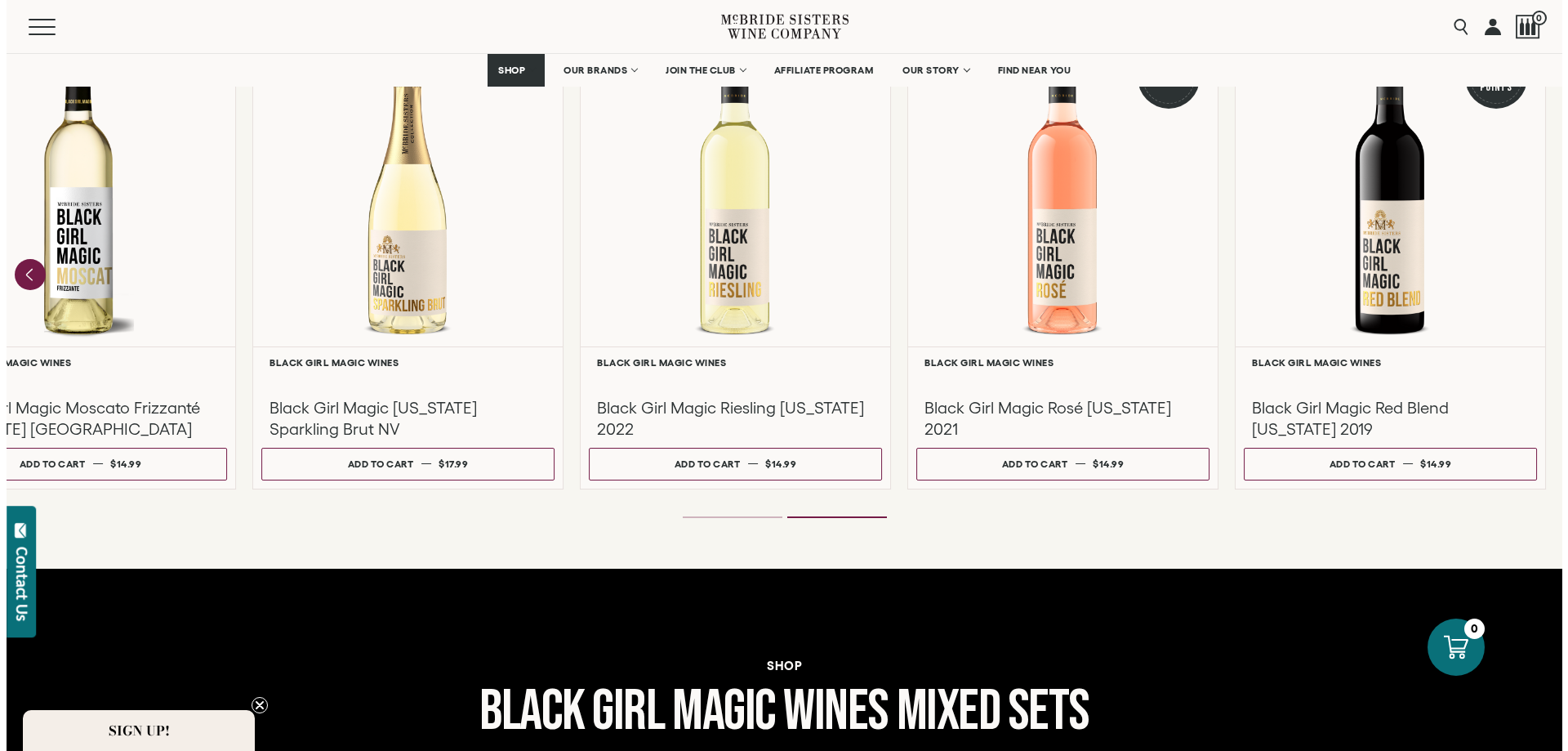
scroll to position [1517, 0]
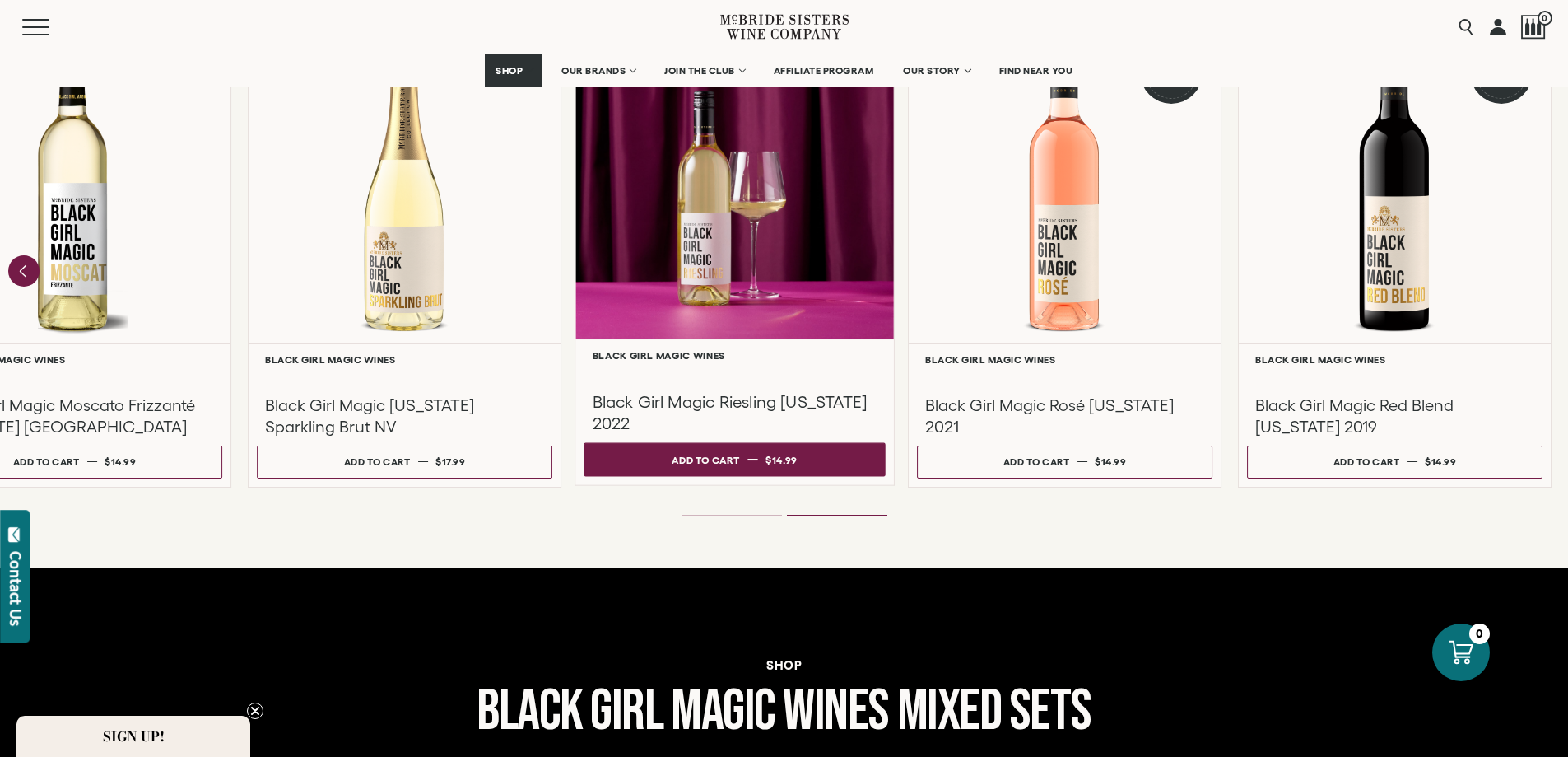
click at [708, 458] on div "Add to cart" at bounding box center [705, 459] width 67 height 25
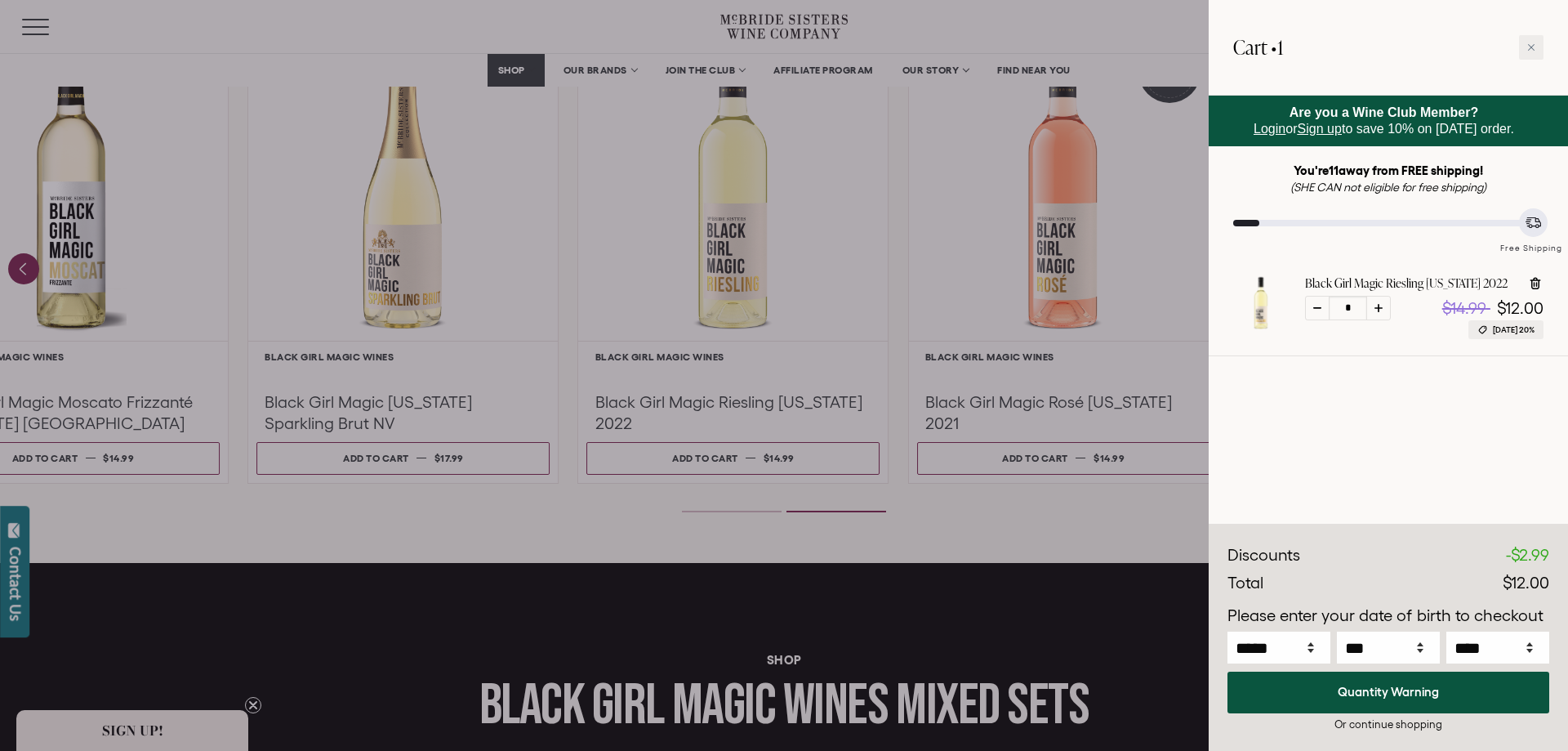
click at [1042, 497] on div at bounding box center [784, 376] width 1568 height 751
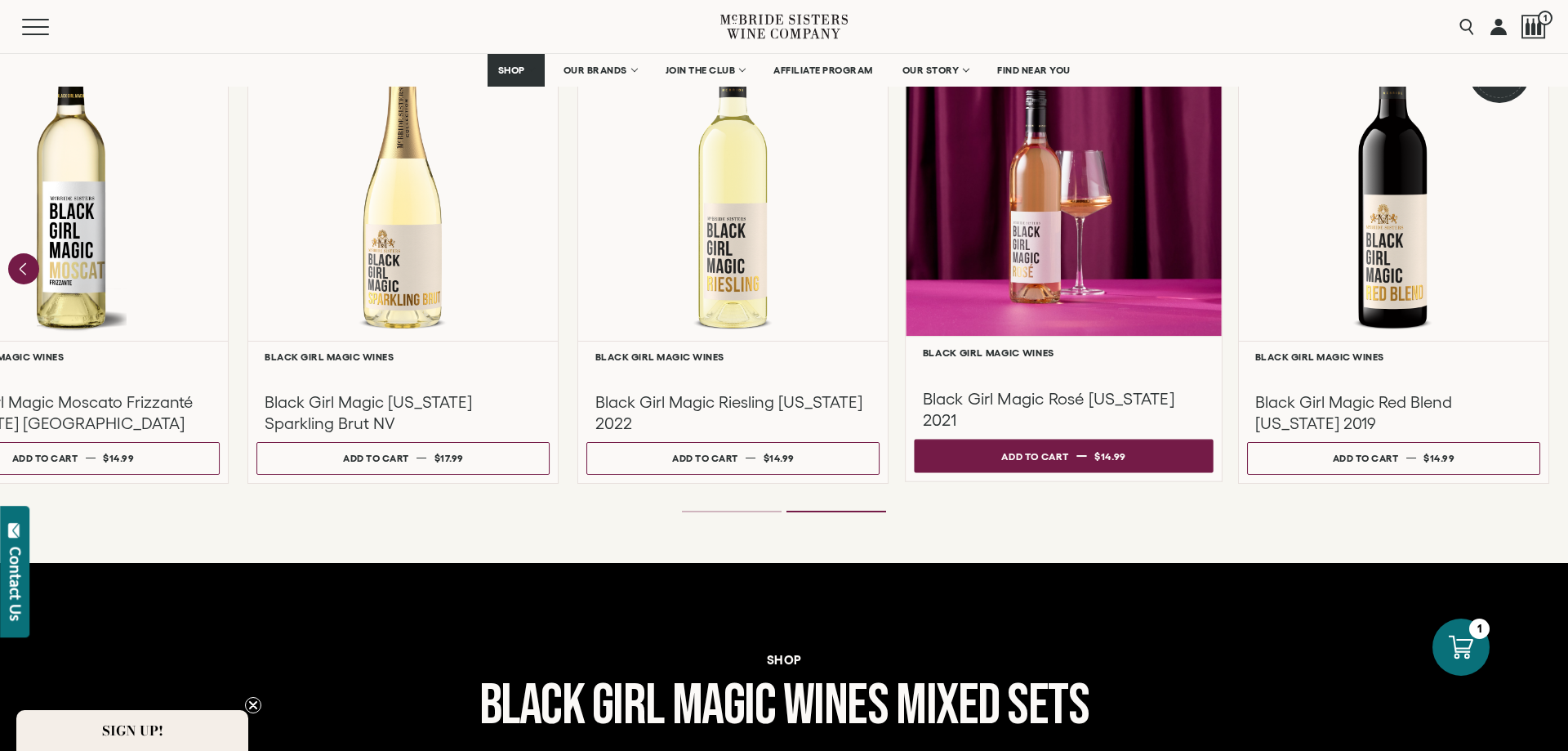
click at [1041, 451] on div "Add to cart" at bounding box center [1034, 456] width 67 height 25
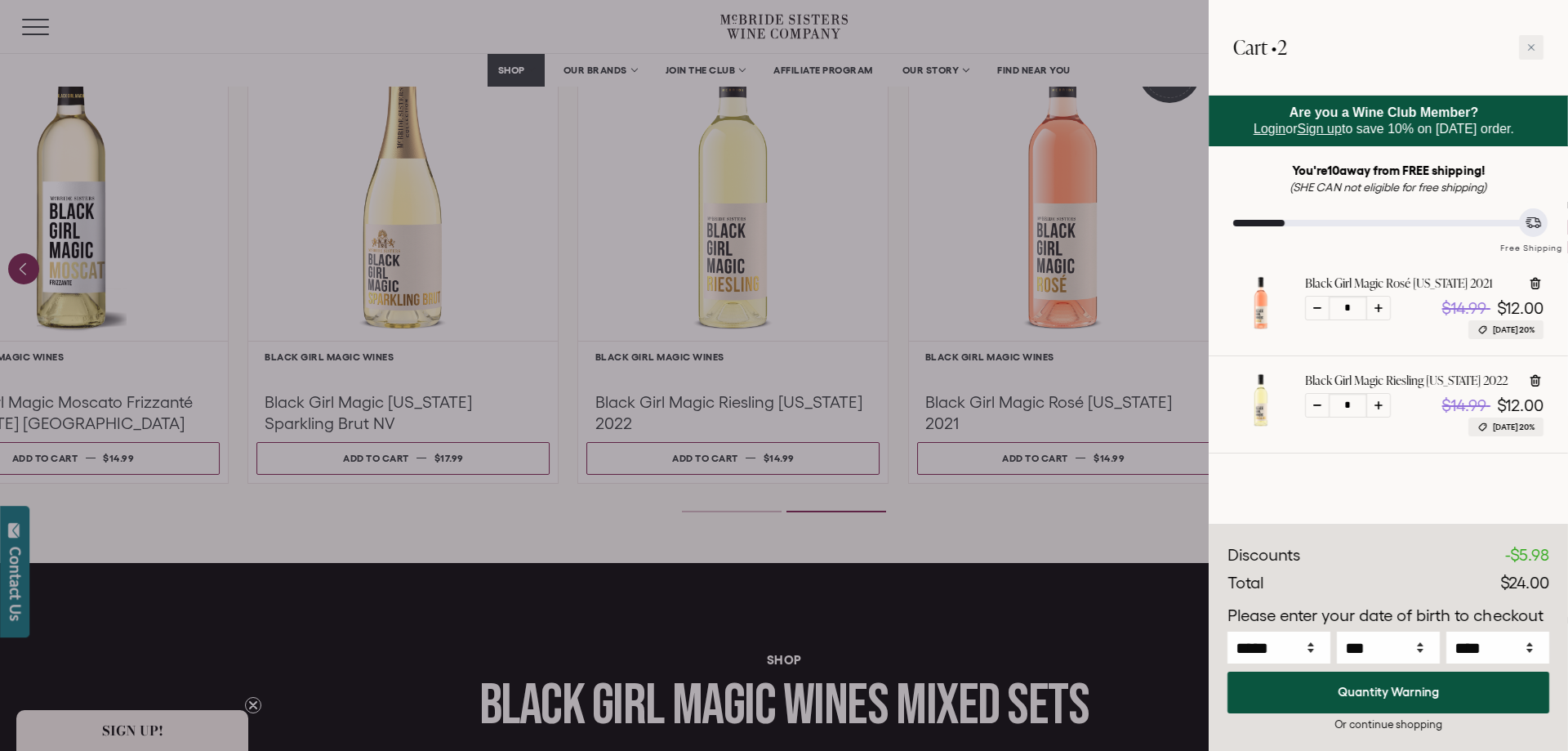
click at [383, 457] on div at bounding box center [784, 376] width 1568 height 751
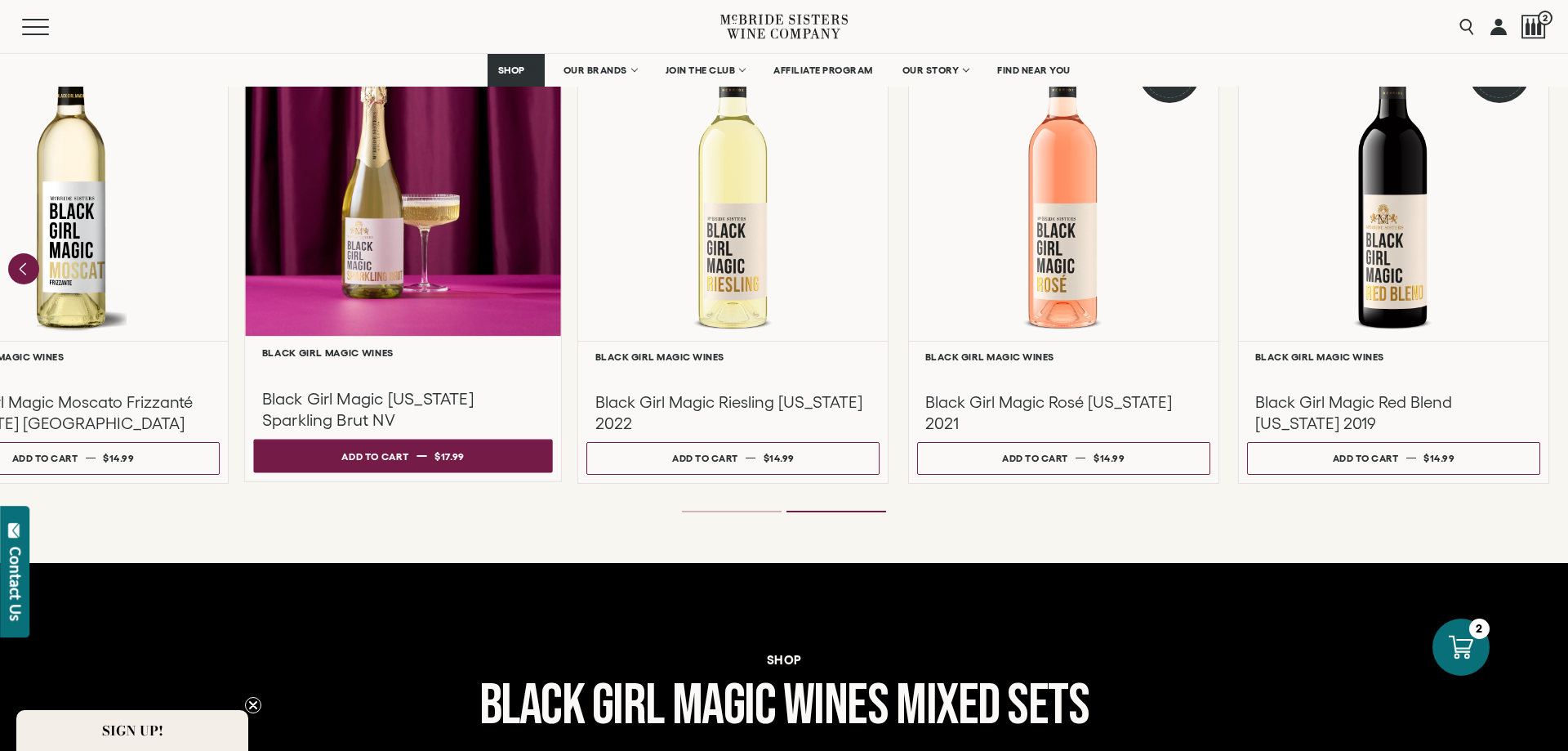
click at [439, 466] on dd "$17.99" at bounding box center [450, 456] width 31 height 25
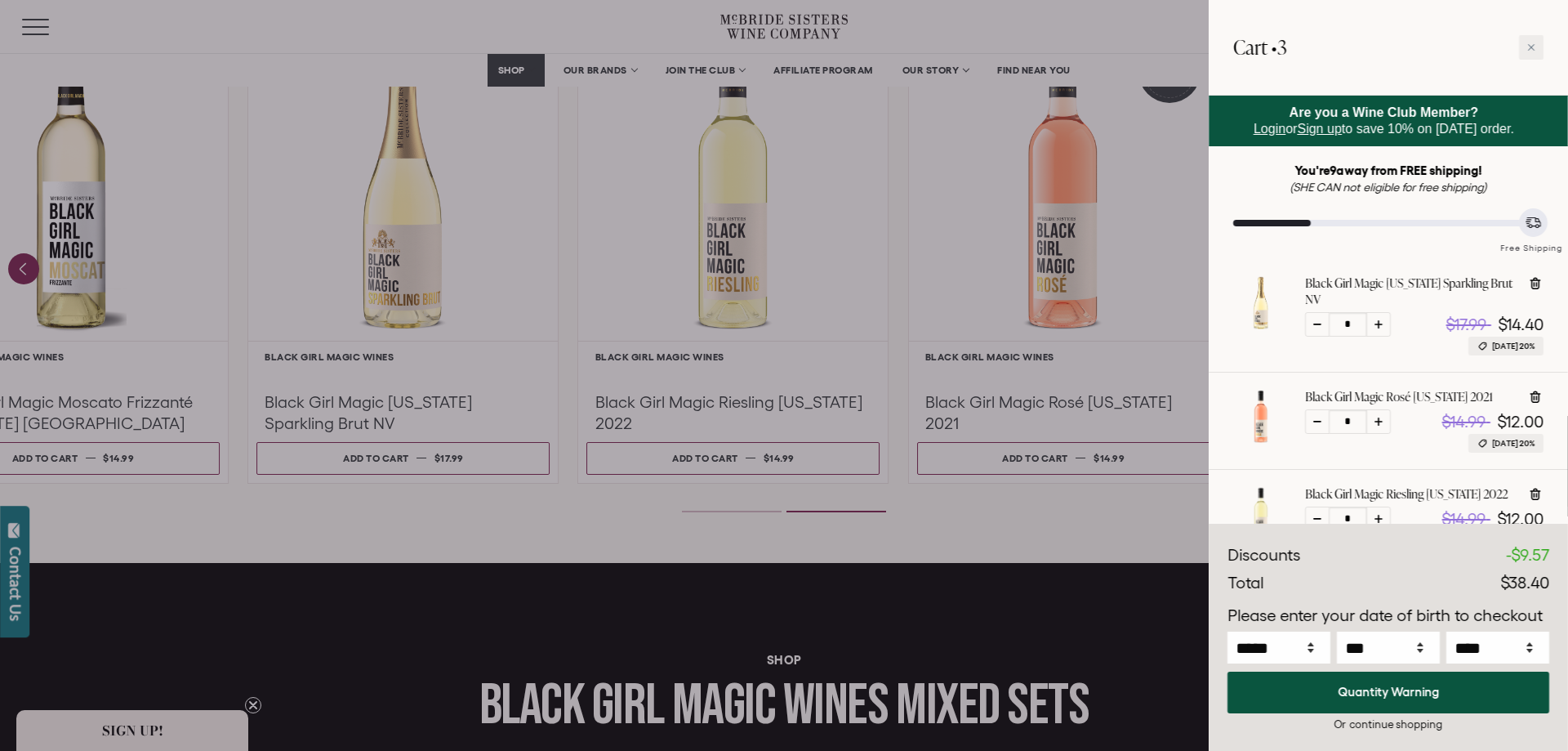
click at [1056, 522] on div at bounding box center [784, 376] width 1568 height 751
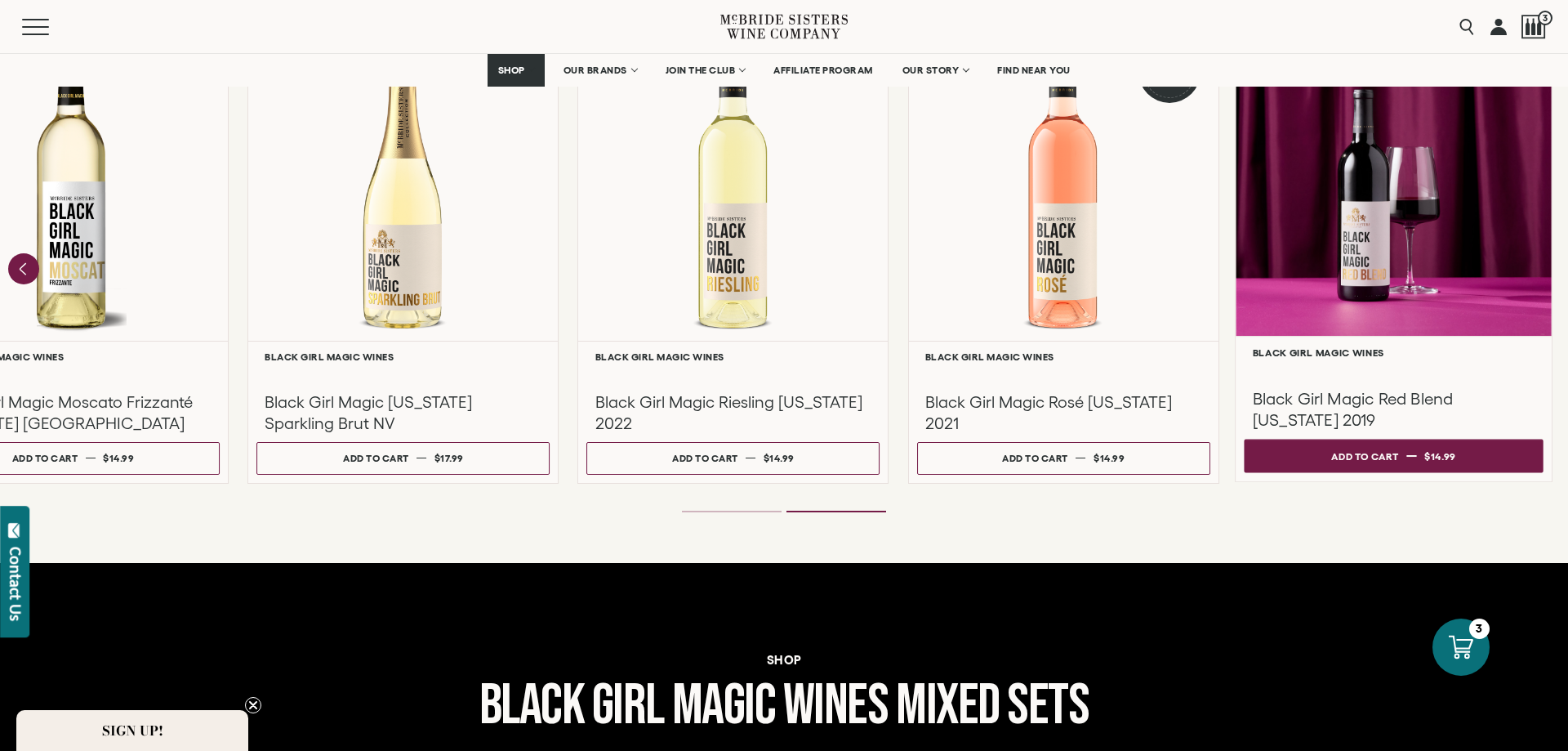
click at [1419, 459] on button "Add to cart Regular price $14.99 Regular price Sale price $14.99 Unit price / p…" at bounding box center [1393, 455] width 299 height 34
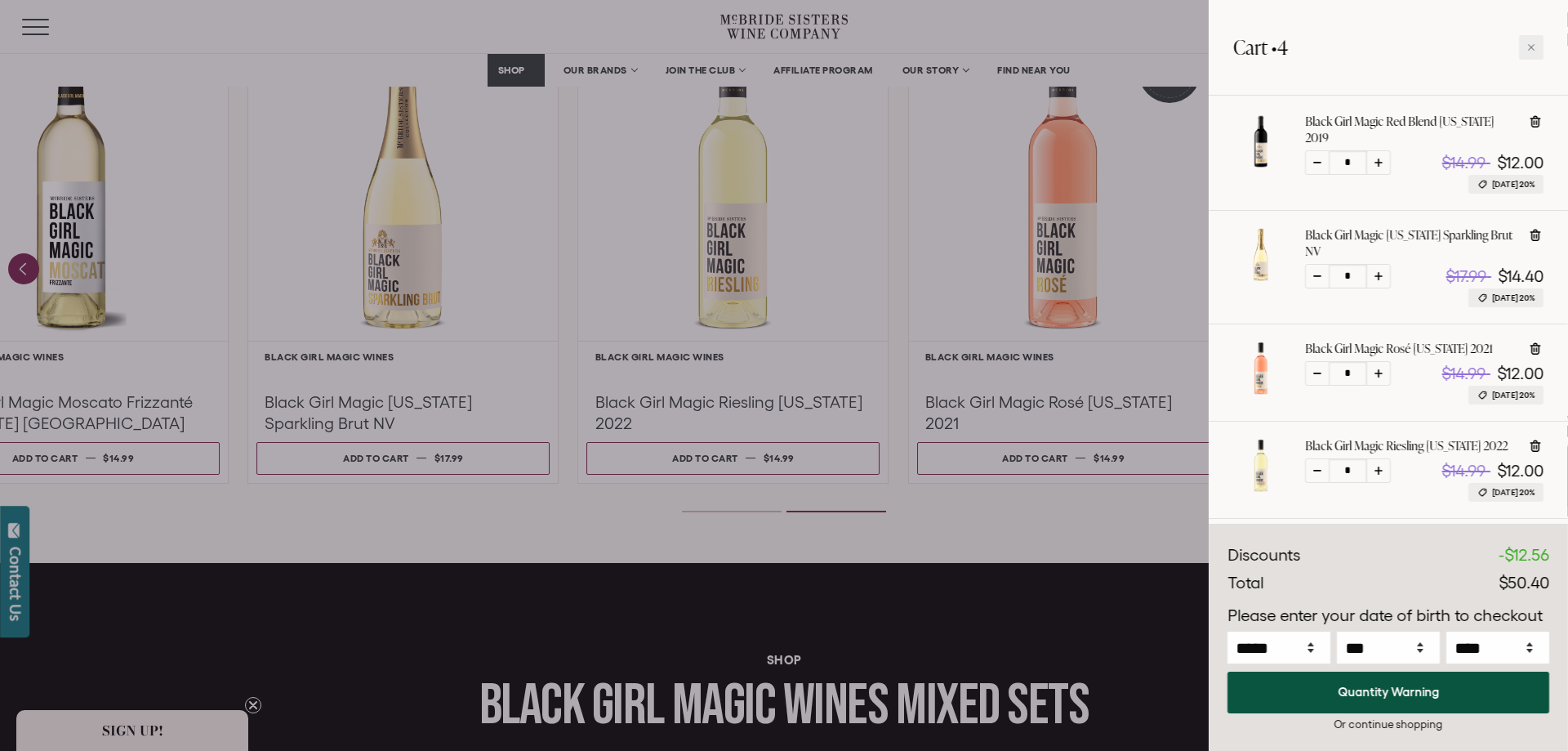
scroll to position [163, 0]
click at [1380, 367] on icon at bounding box center [1379, 371] width 8 height 8
type input "*"
click at [1375, 157] on icon at bounding box center [1379, 161] width 8 height 8
type input "*"
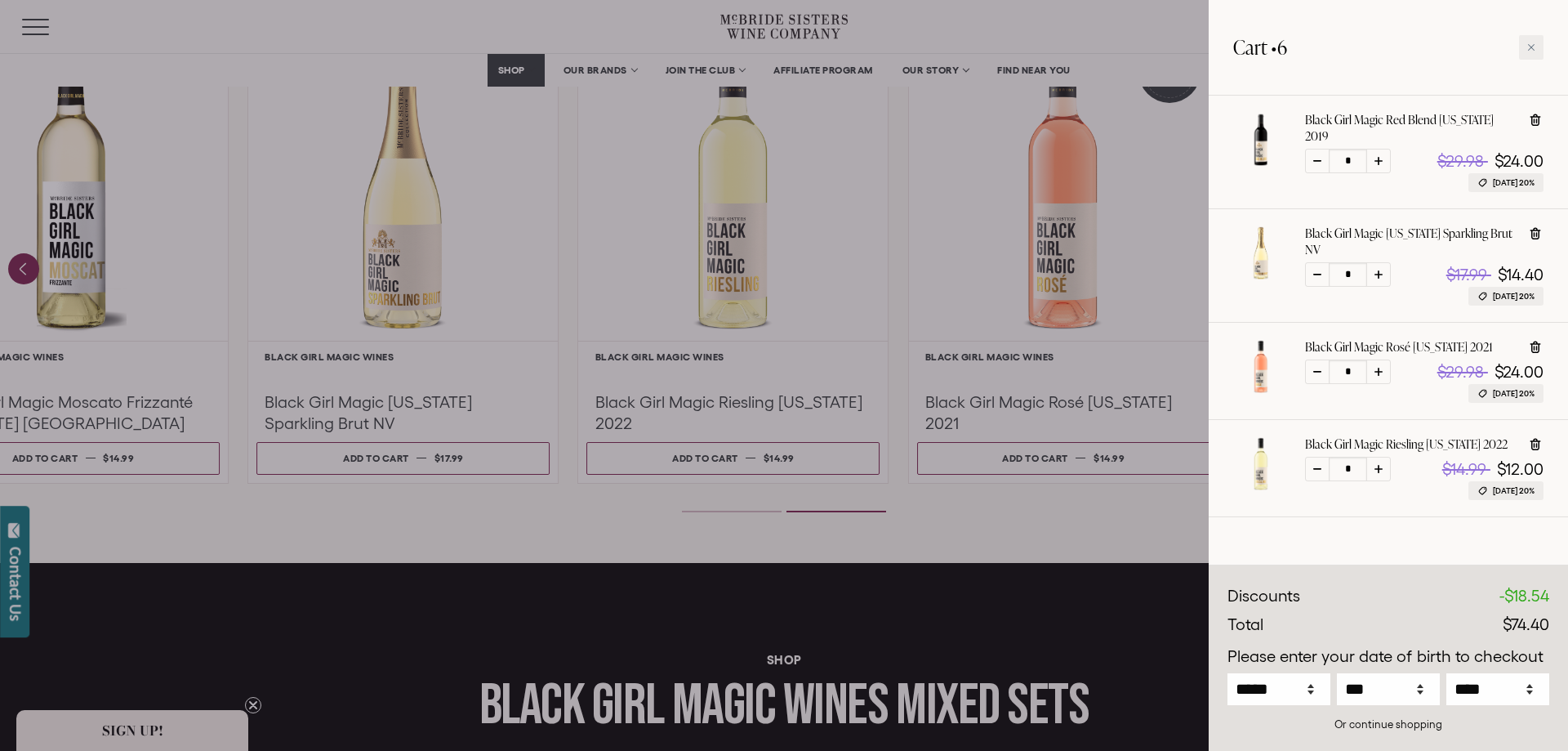
scroll to position [149, 0]
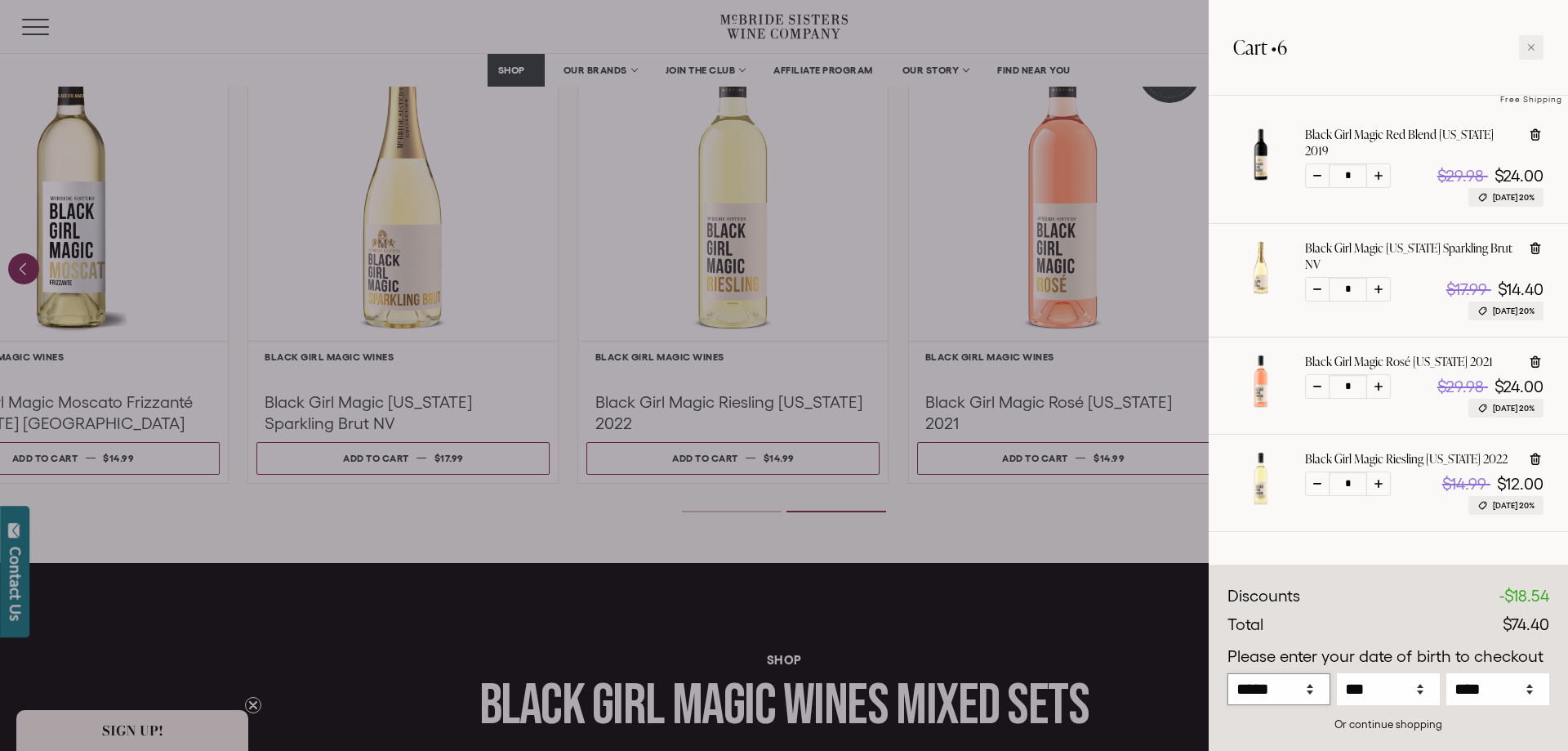
click at [1275, 677] on select "***** *** *** *** *** *** *** *** *** *** *** *** ***" at bounding box center [1279, 689] width 103 height 32
select select "**"
click at [1228, 673] on select "***** *** *** *** *** *** *** *** *** *** *** *** ***" at bounding box center [1279, 689] width 103 height 32
click at [1366, 687] on select "*** * * * * * * * * * ** ** ** ** ** ** ** ** ** ** ** ** ** ** ** ** ** ** ** …" at bounding box center [1388, 689] width 103 height 32
select select "**"
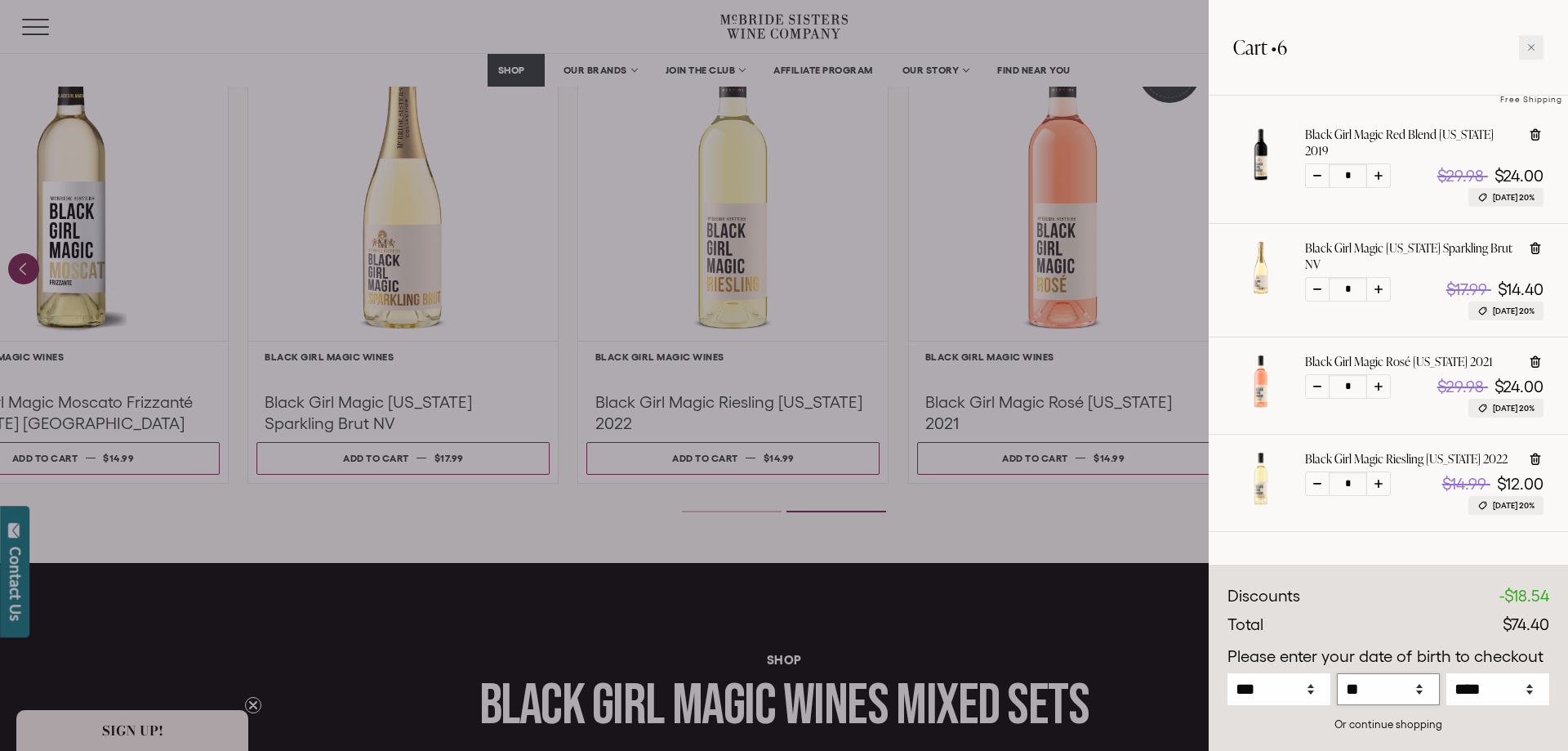
click at [1337, 673] on select "*** * * * * * * * * * ** ** ** ** ** ** ** ** ** ** ** ** ** ** ** ** ** ** ** …" at bounding box center [1388, 689] width 103 height 32
click at [1492, 682] on select "**** **** **** **** **** **** **** **** **** **** **** **** **** **** **** ****…" at bounding box center [1498, 689] width 103 height 32
click at [1447, 673] on select "**** **** **** **** **** **** **** **** **** **** **** **** **** **** **** ****…" at bounding box center [1498, 689] width 103 height 32
select select "****"
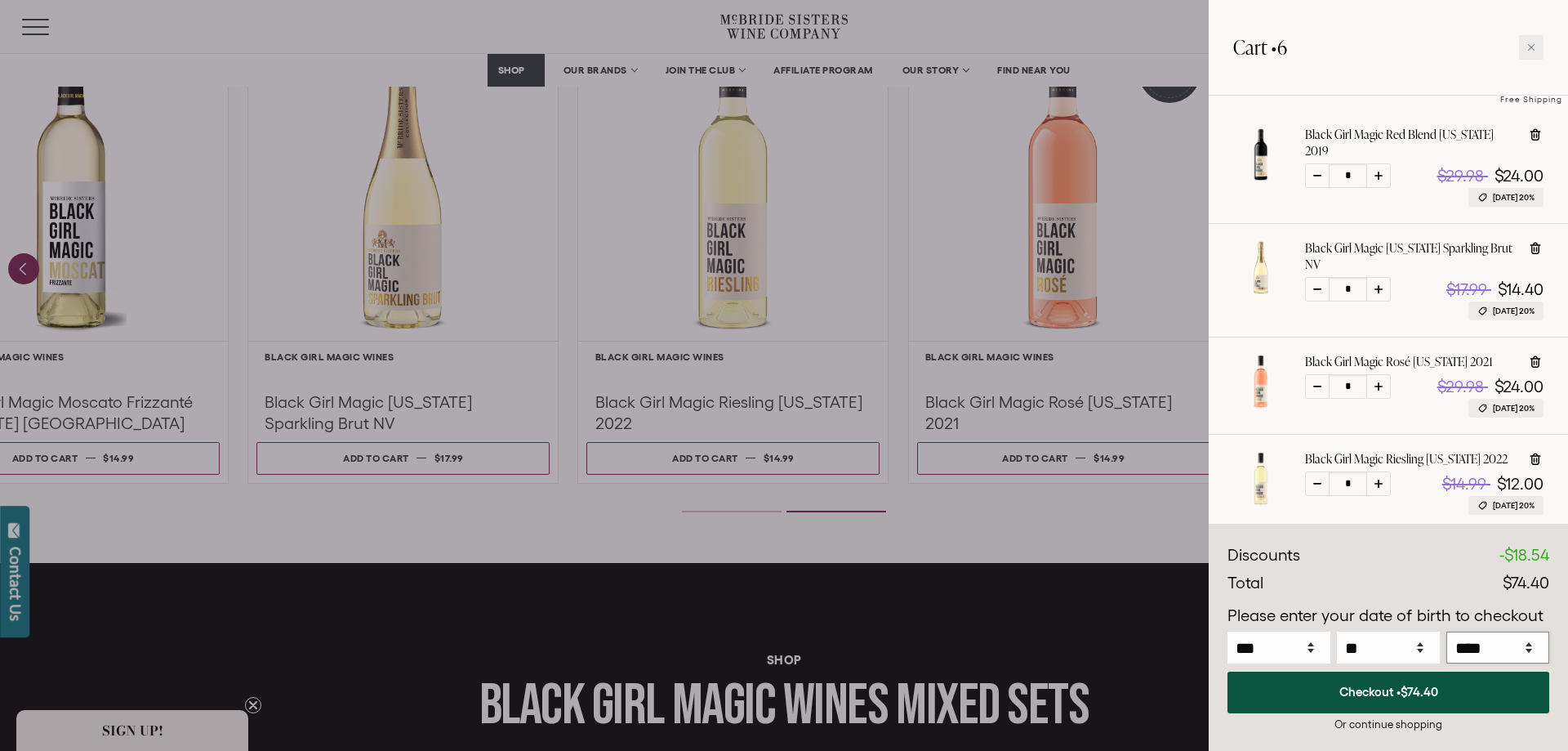
scroll to position [163, 0]
